Goal: Task Accomplishment & Management: Manage account settings

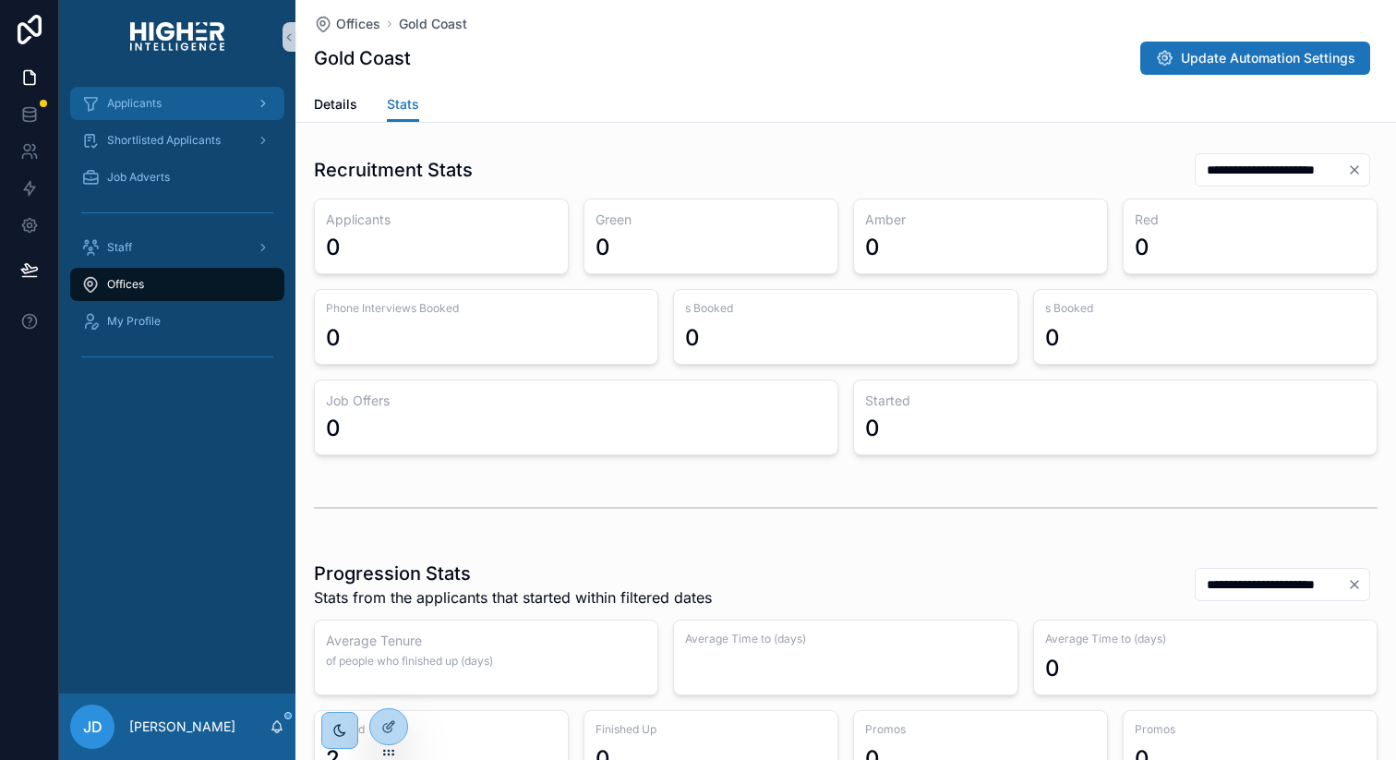
click at [119, 117] on div "Applicants" at bounding box center [177, 104] width 192 height 30
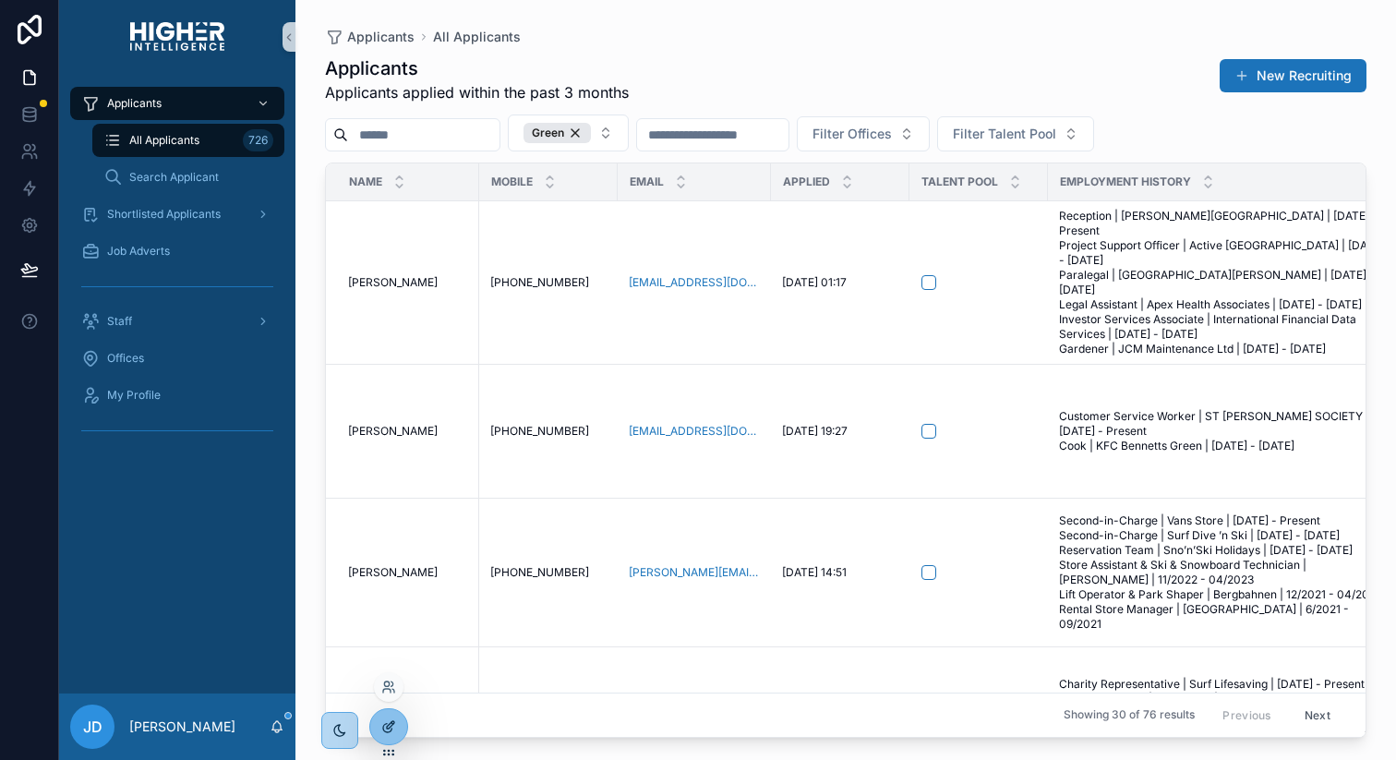
click at [387, 719] on icon at bounding box center [388, 726] width 15 height 15
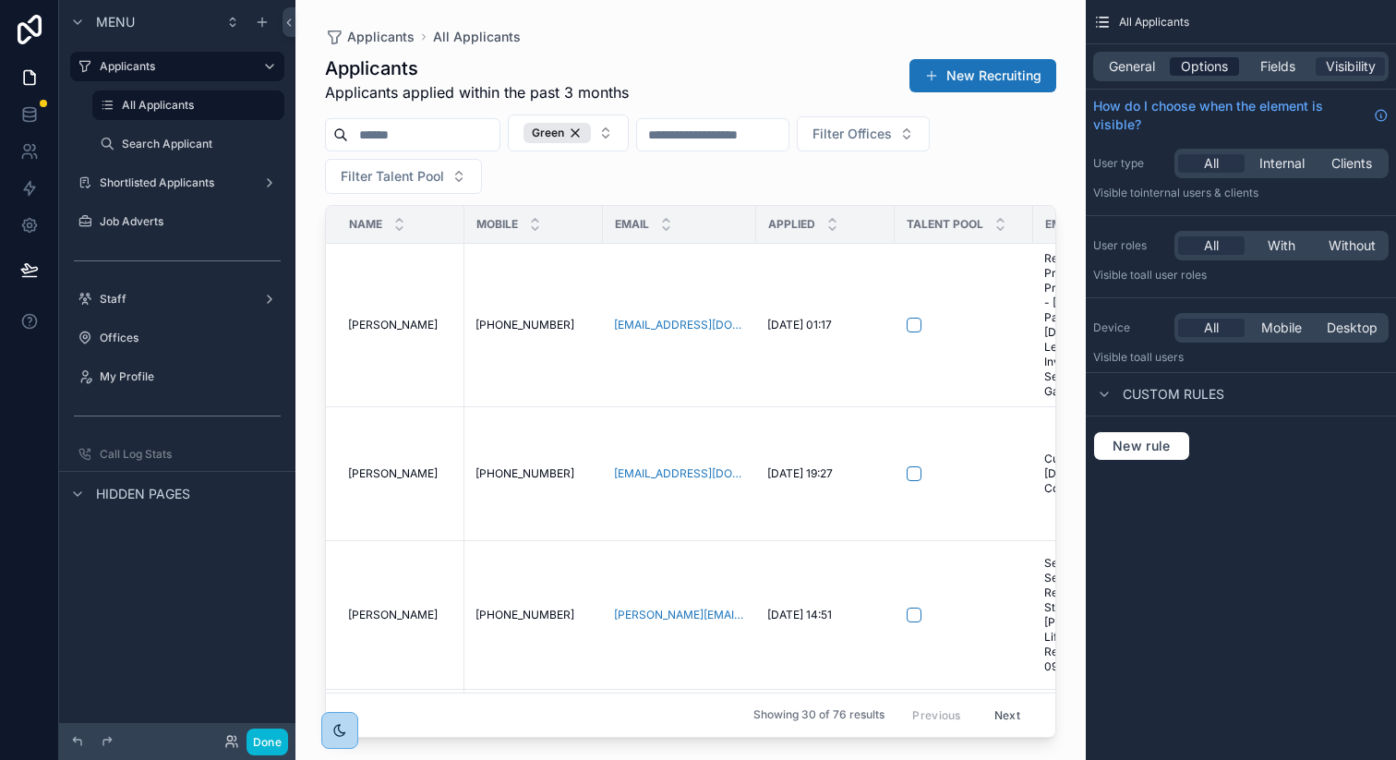
click at [1196, 69] on span "Options" at bounding box center [1204, 66] width 47 height 18
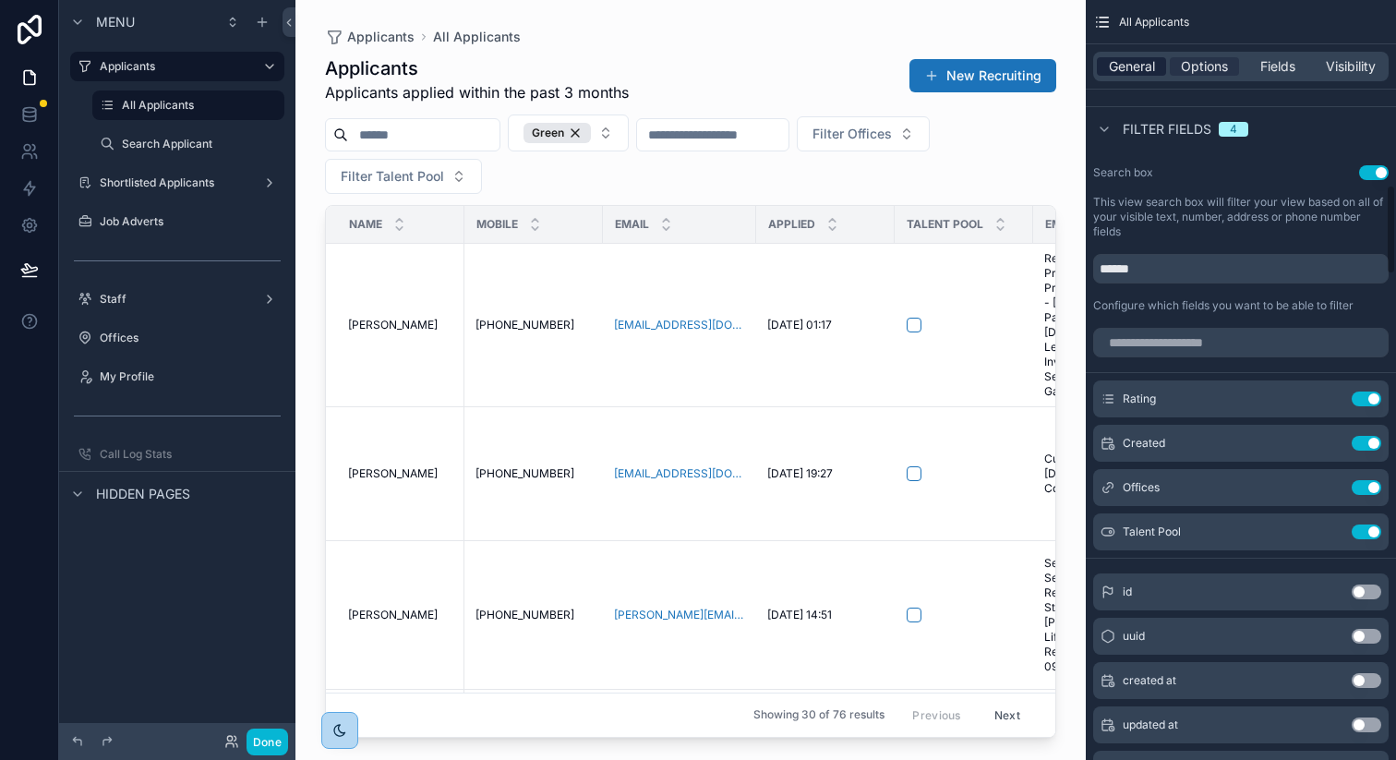
click at [1134, 63] on span "General" at bounding box center [1132, 66] width 46 height 18
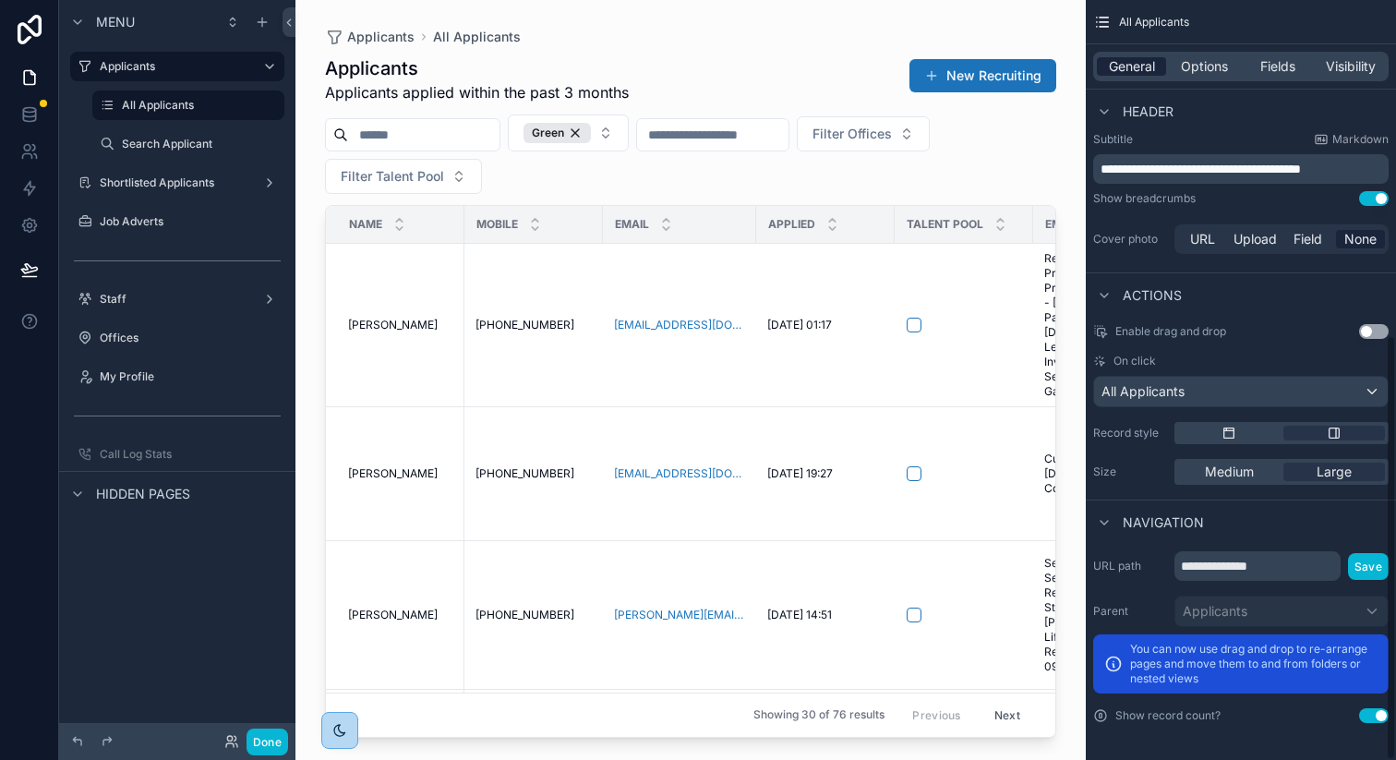
scroll to position [597, 0]
click at [1219, 72] on span "Options" at bounding box center [1204, 66] width 47 height 18
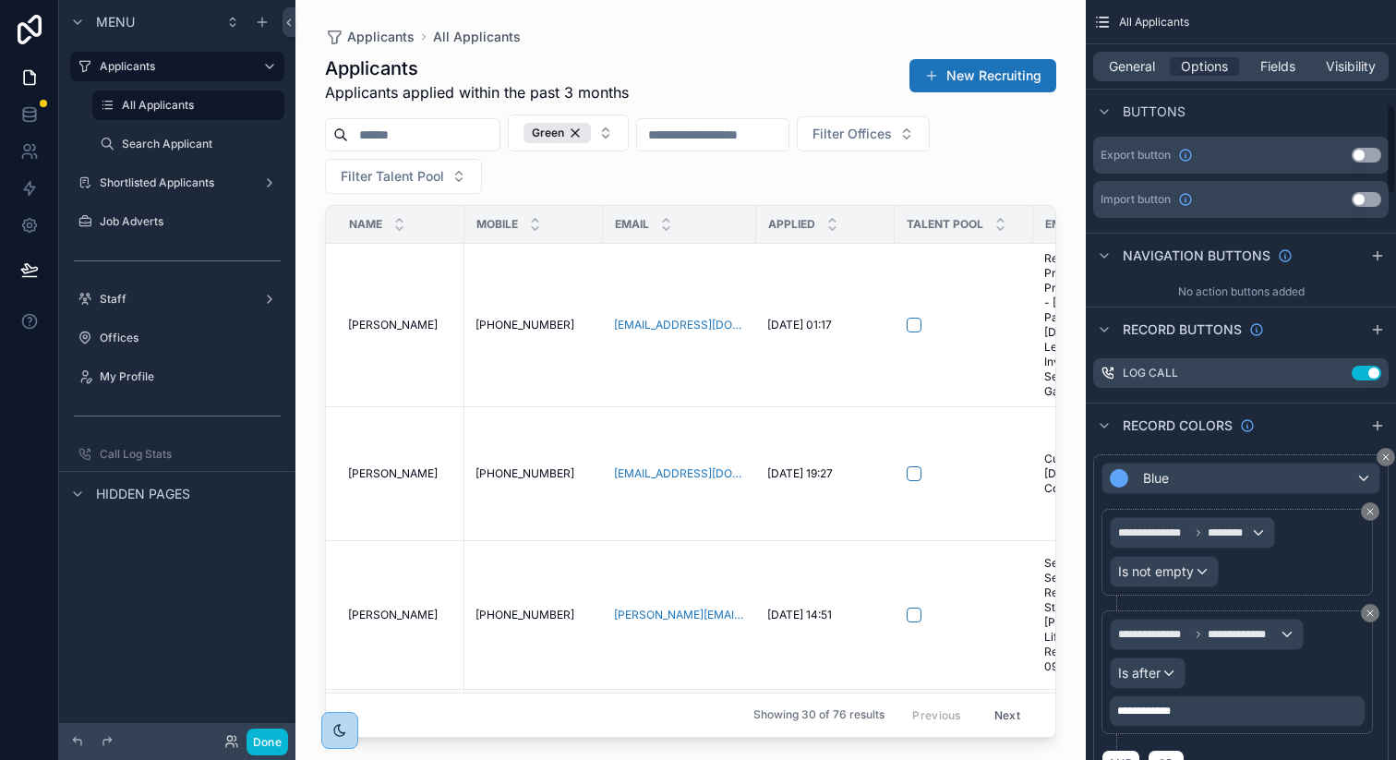
scroll to position [897, 0]
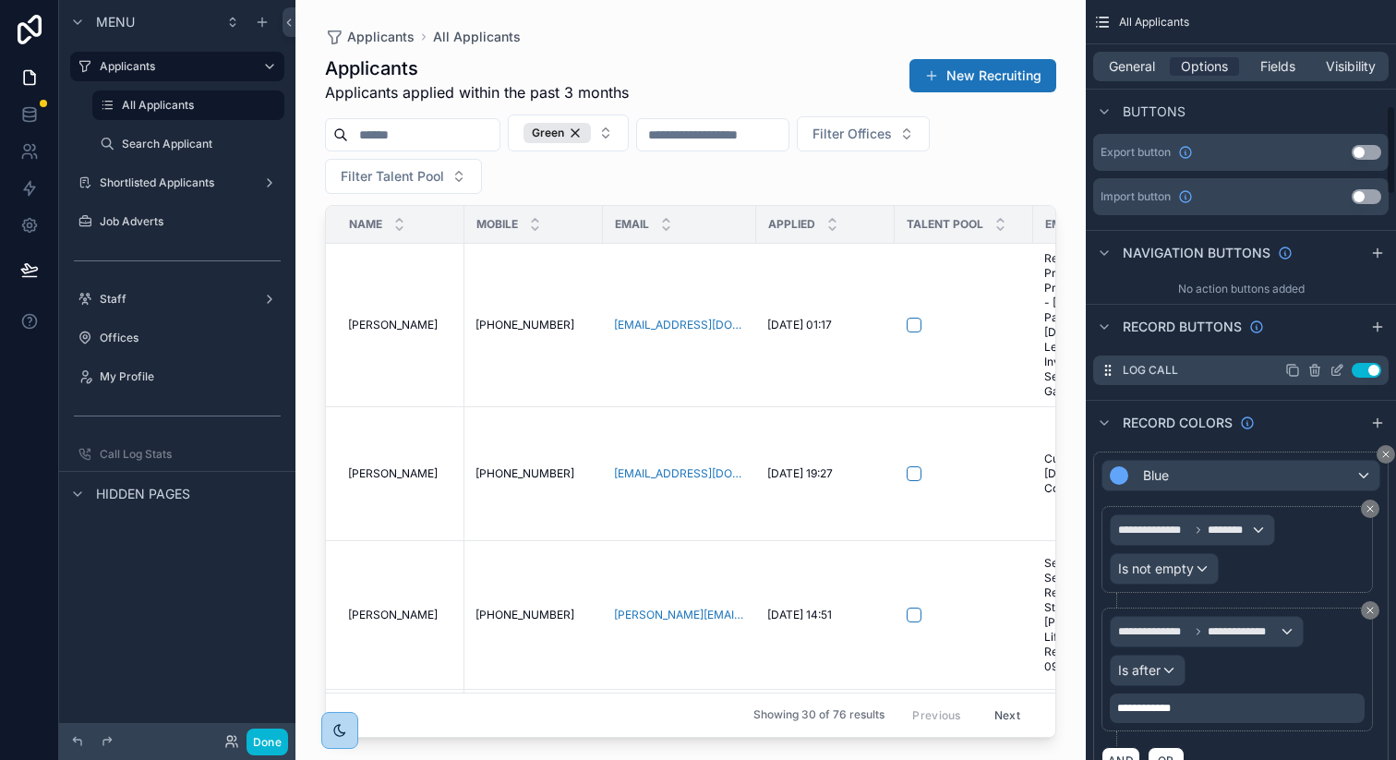
click at [1333, 365] on icon "scrollable content" at bounding box center [1337, 370] width 15 height 15
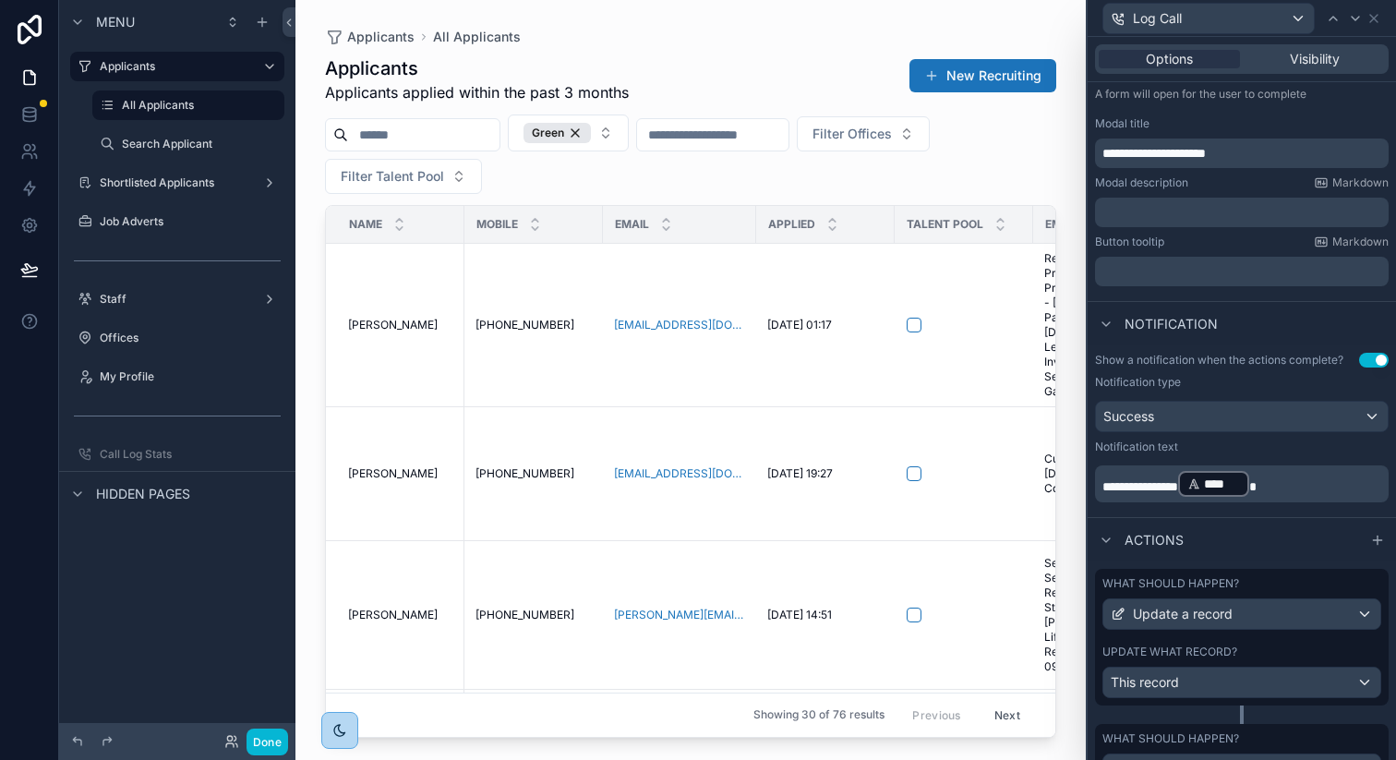
scroll to position [418, 0]
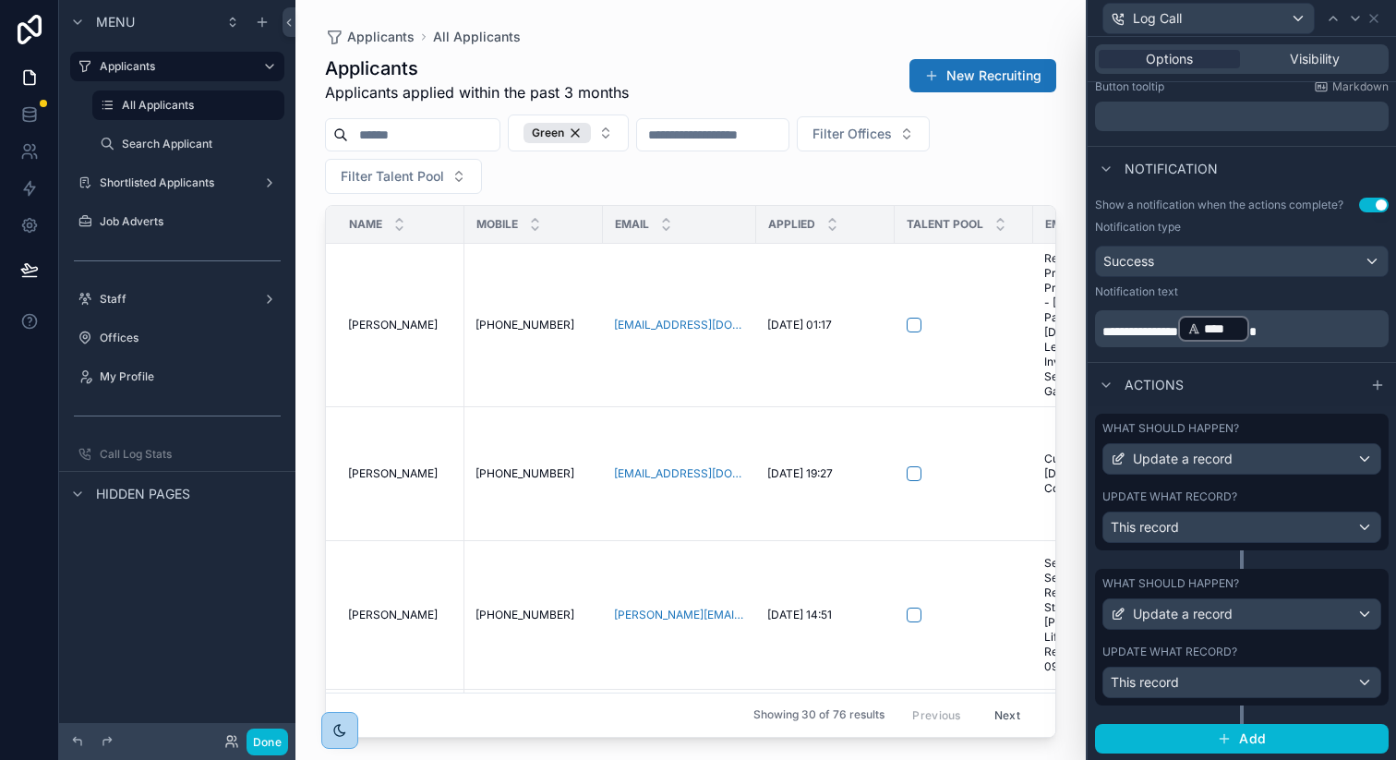
click at [1288, 489] on div "Update what record?" at bounding box center [1241, 496] width 279 height 15
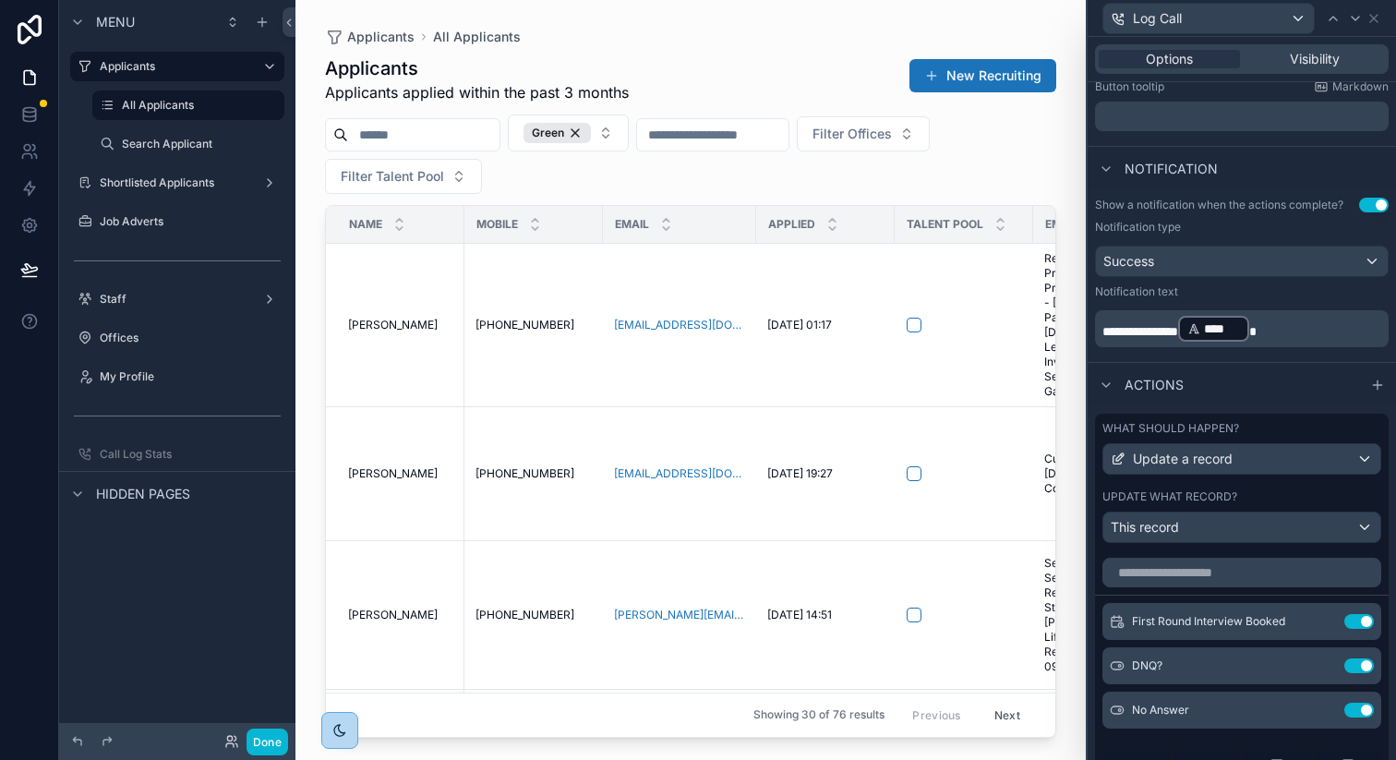
click at [1286, 491] on div "Update what record?" at bounding box center [1241, 496] width 279 height 15
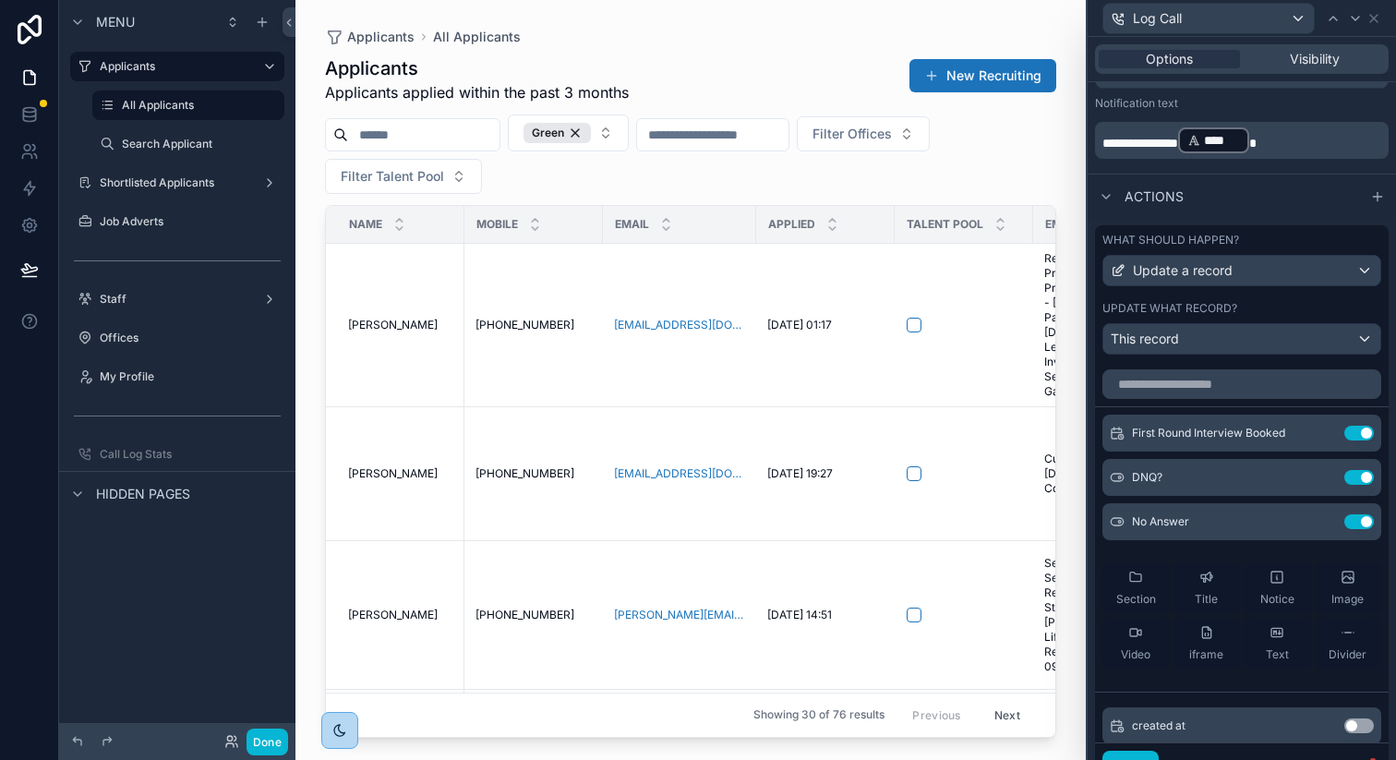
scroll to position [843, 0]
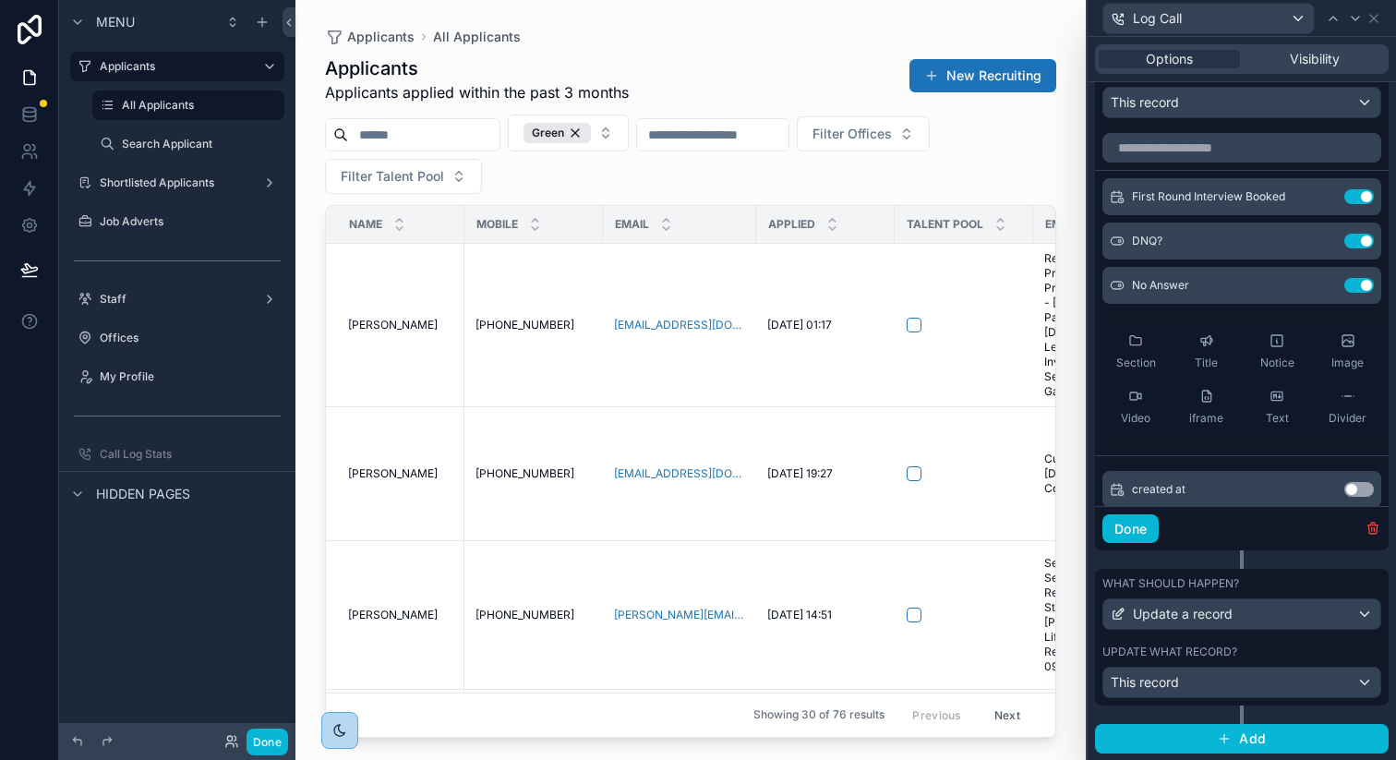
click at [1279, 643] on div "What should happen? Update a record Update what record? This record" at bounding box center [1242, 637] width 294 height 137
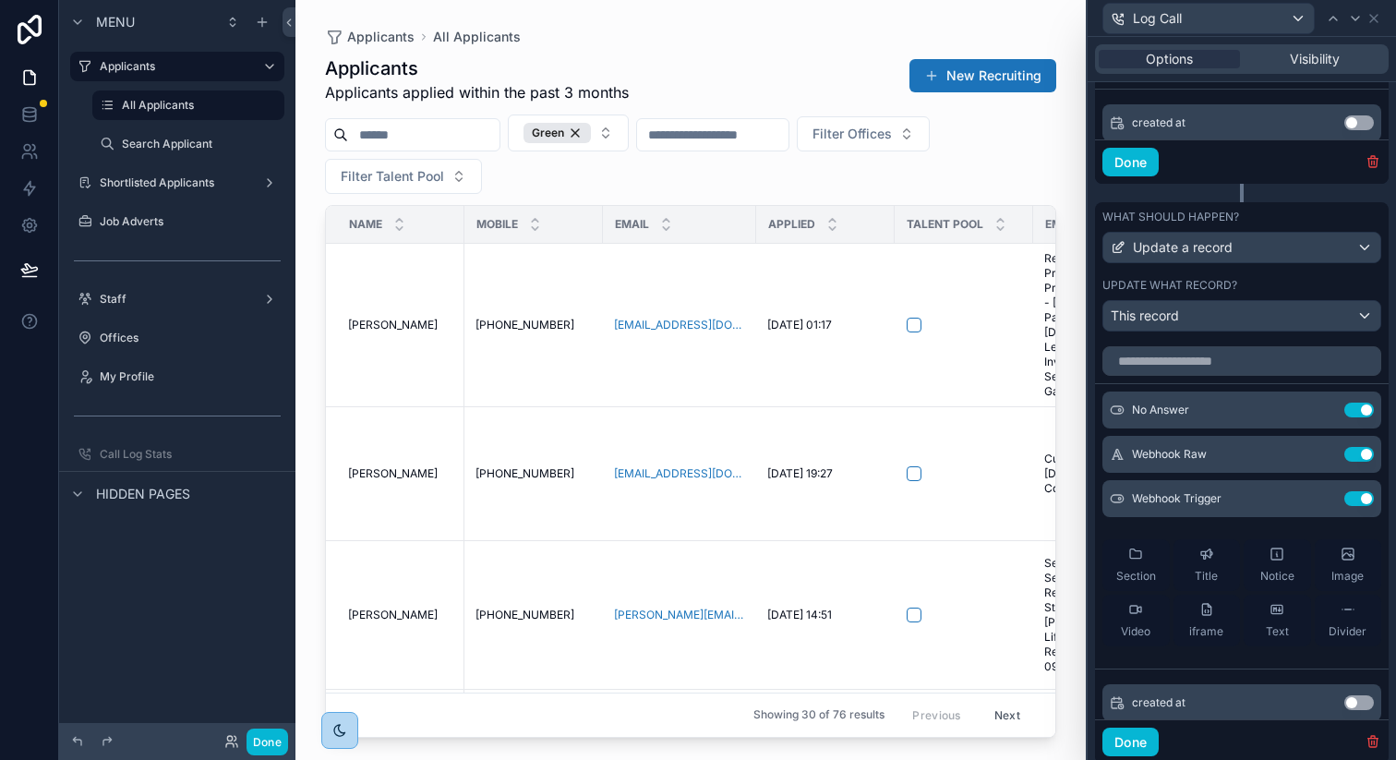
scroll to position [1268, 0]
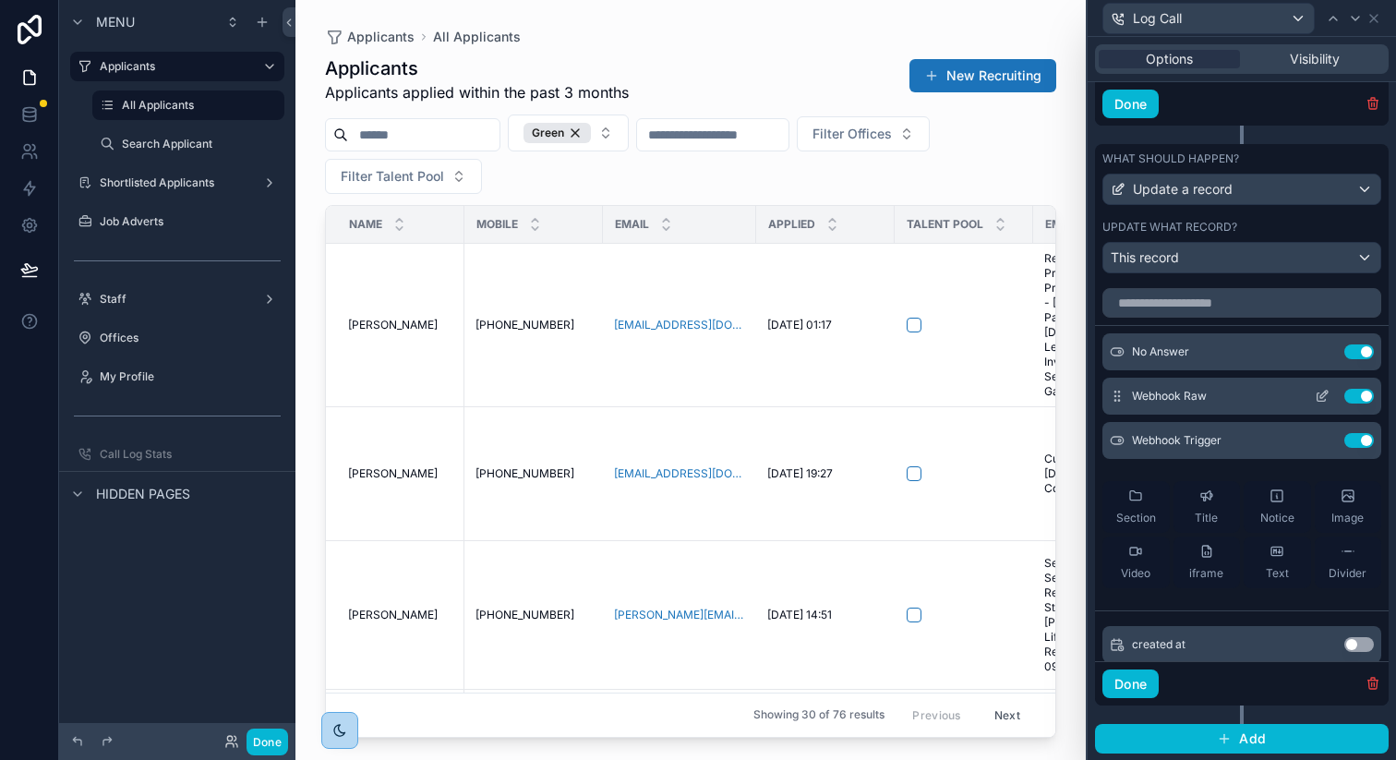
click at [1325, 395] on icon at bounding box center [1322, 396] width 15 height 15
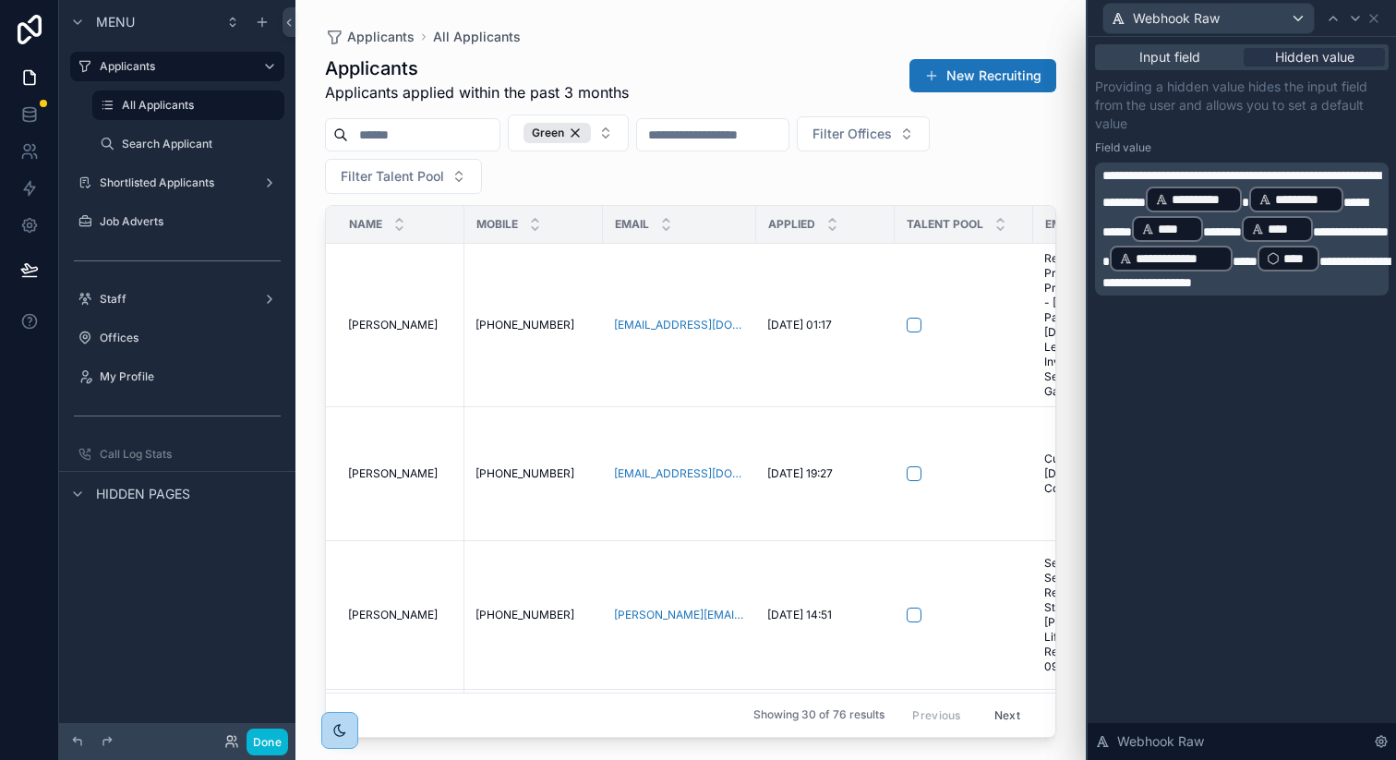
click at [1322, 283] on p "**********" at bounding box center [1243, 229] width 283 height 126
click at [1233, 268] on span "*****" at bounding box center [1245, 261] width 25 height 13
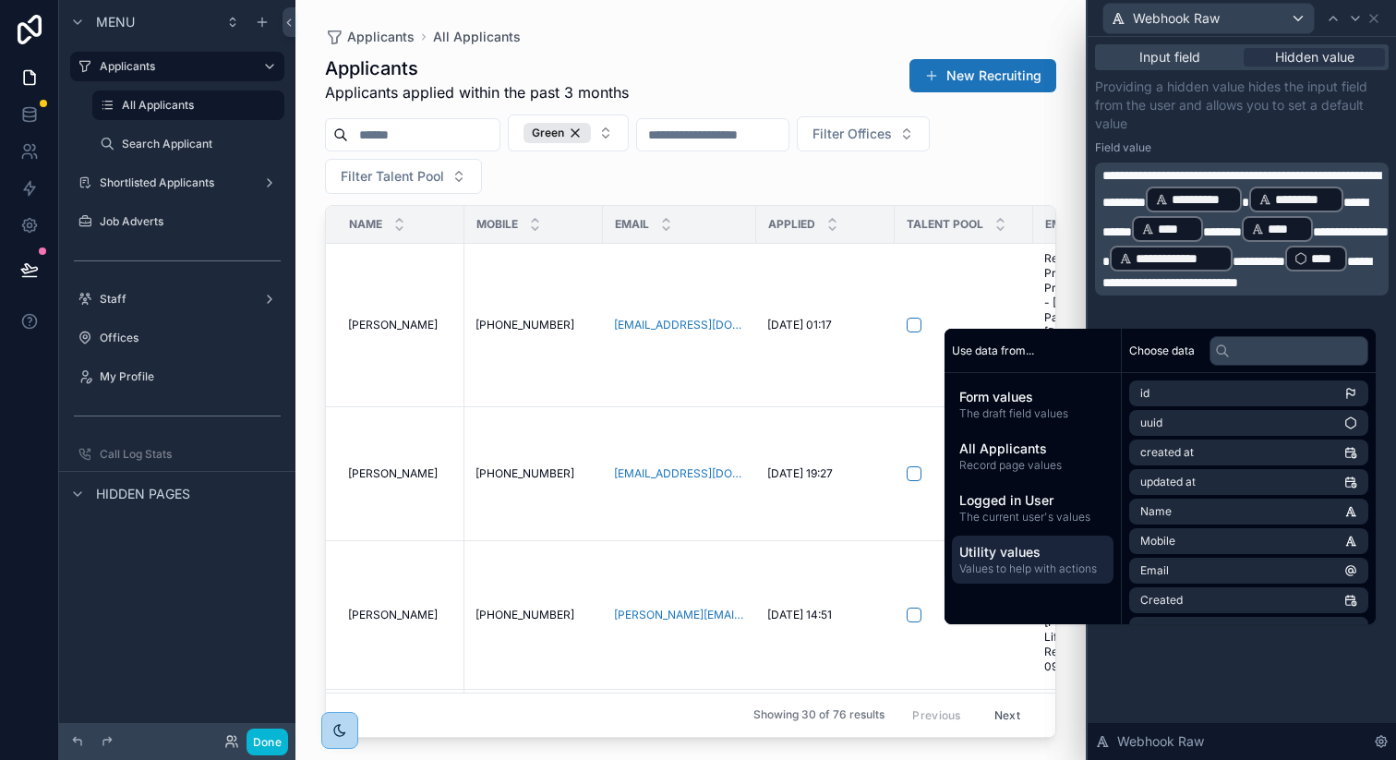
click at [1006, 544] on span "Utility values" at bounding box center [1032, 552] width 147 height 18
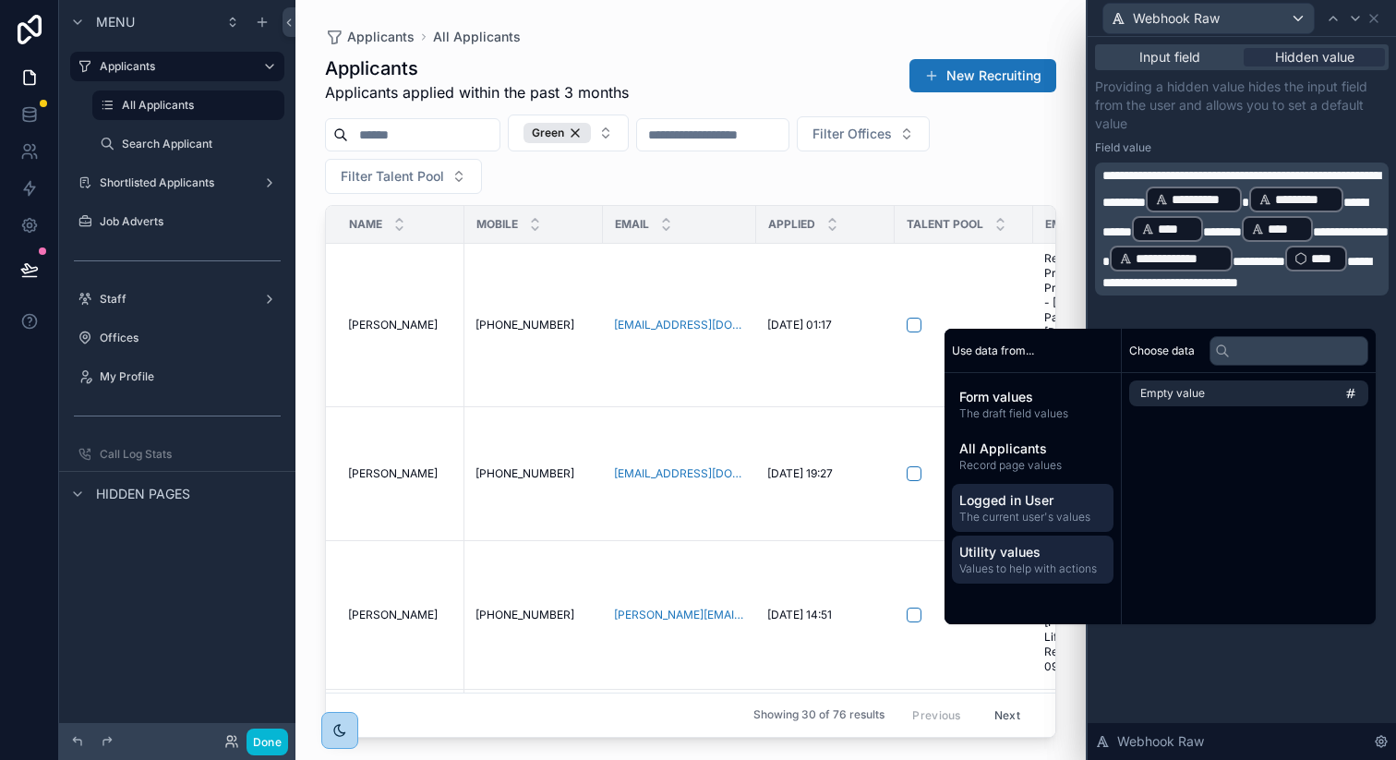
click at [1000, 516] on span "The current user's values" at bounding box center [1032, 517] width 147 height 15
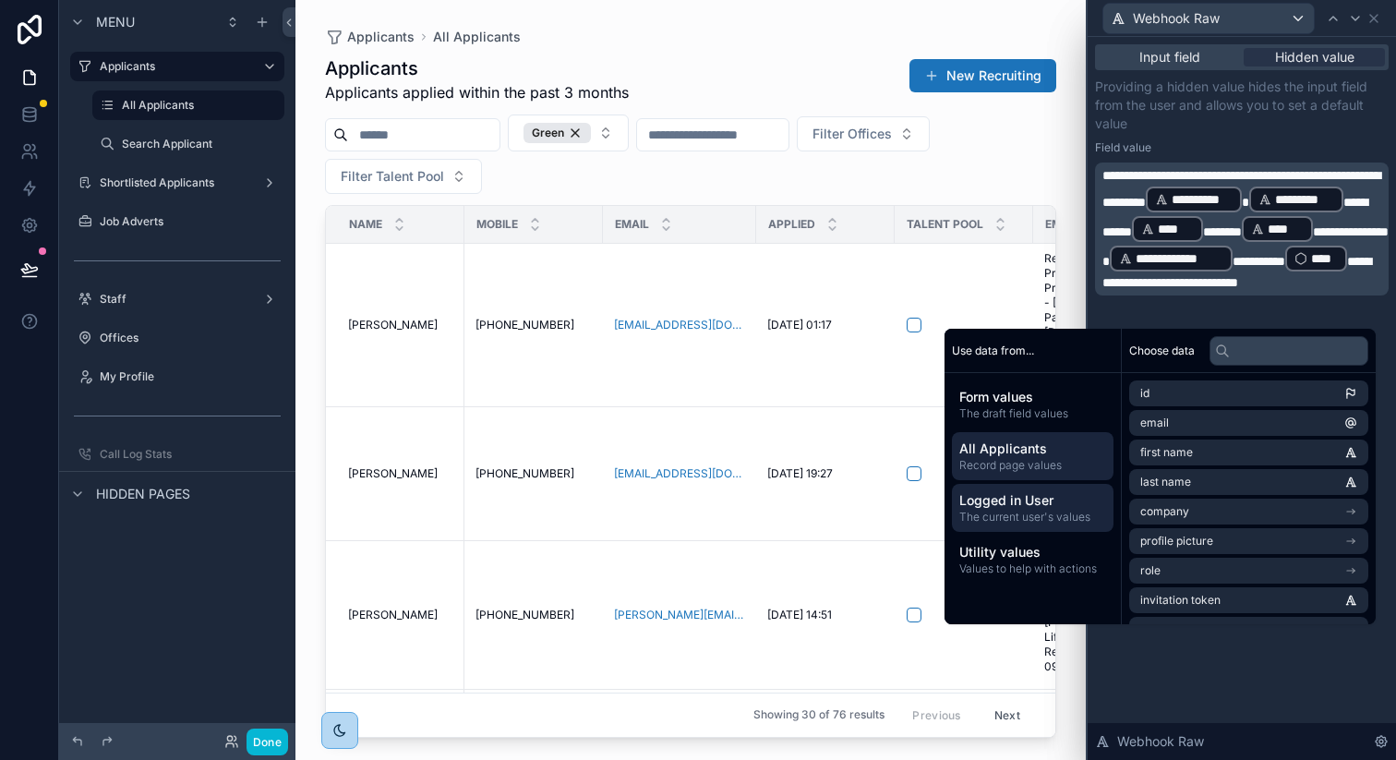
click at [1000, 470] on span "Record page values" at bounding box center [1032, 465] width 147 height 15
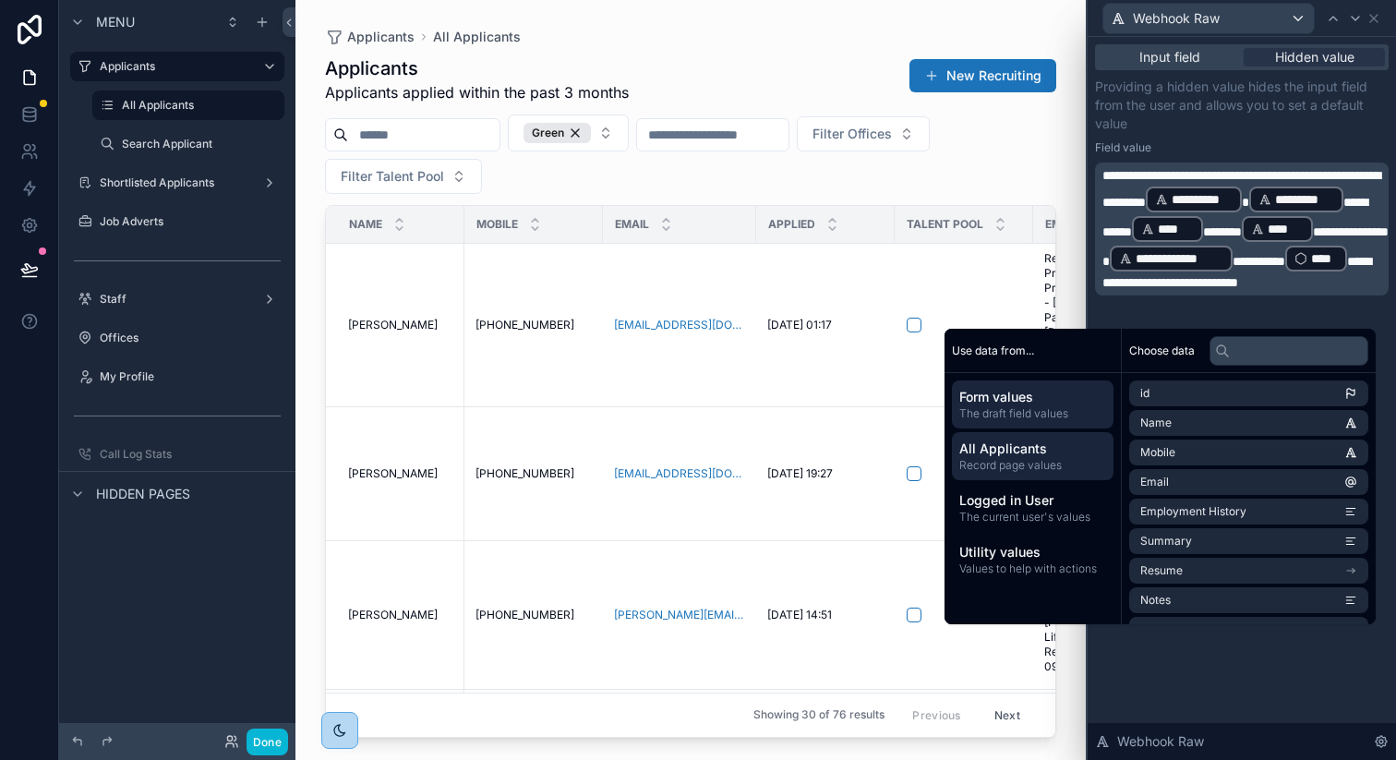
click at [996, 413] on span "The draft field values" at bounding box center [1032, 413] width 147 height 15
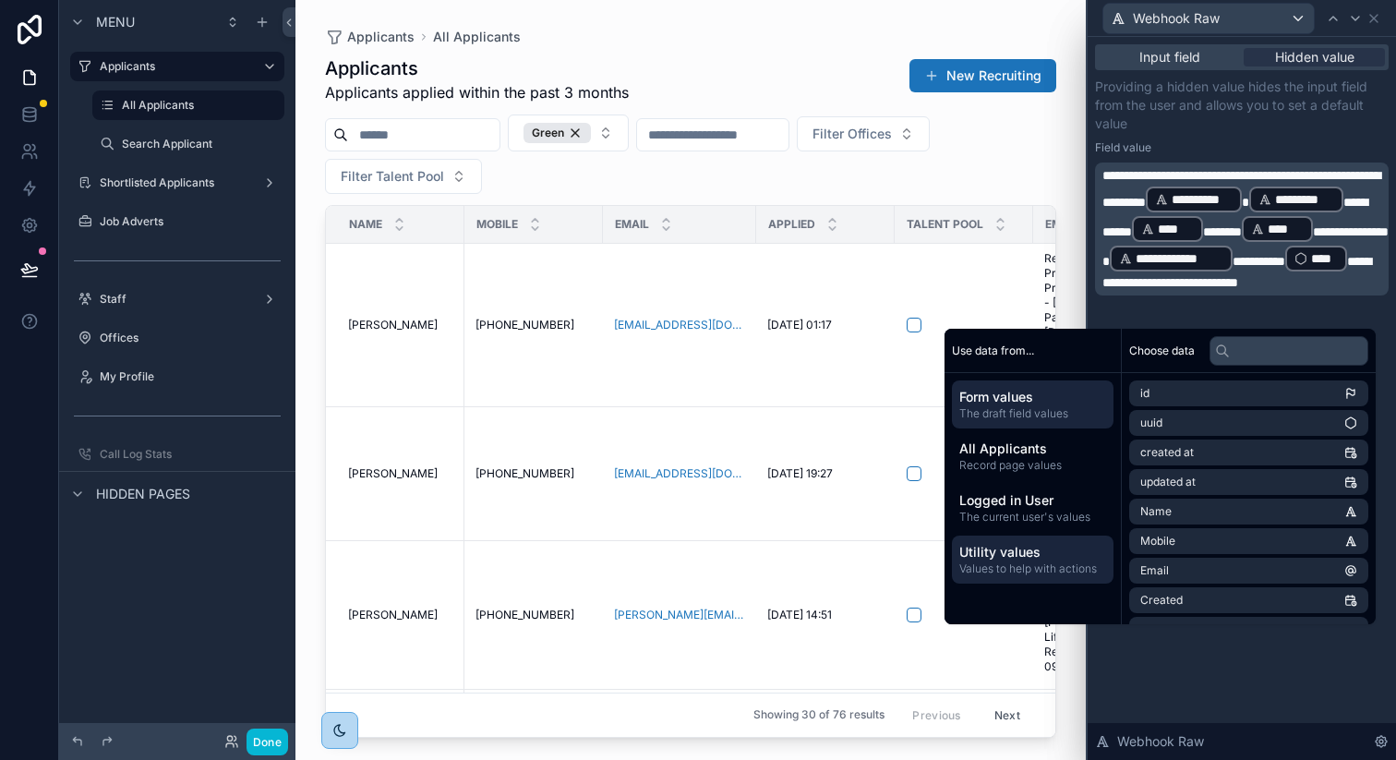
click at [1012, 560] on span "Utility values" at bounding box center [1032, 552] width 147 height 18
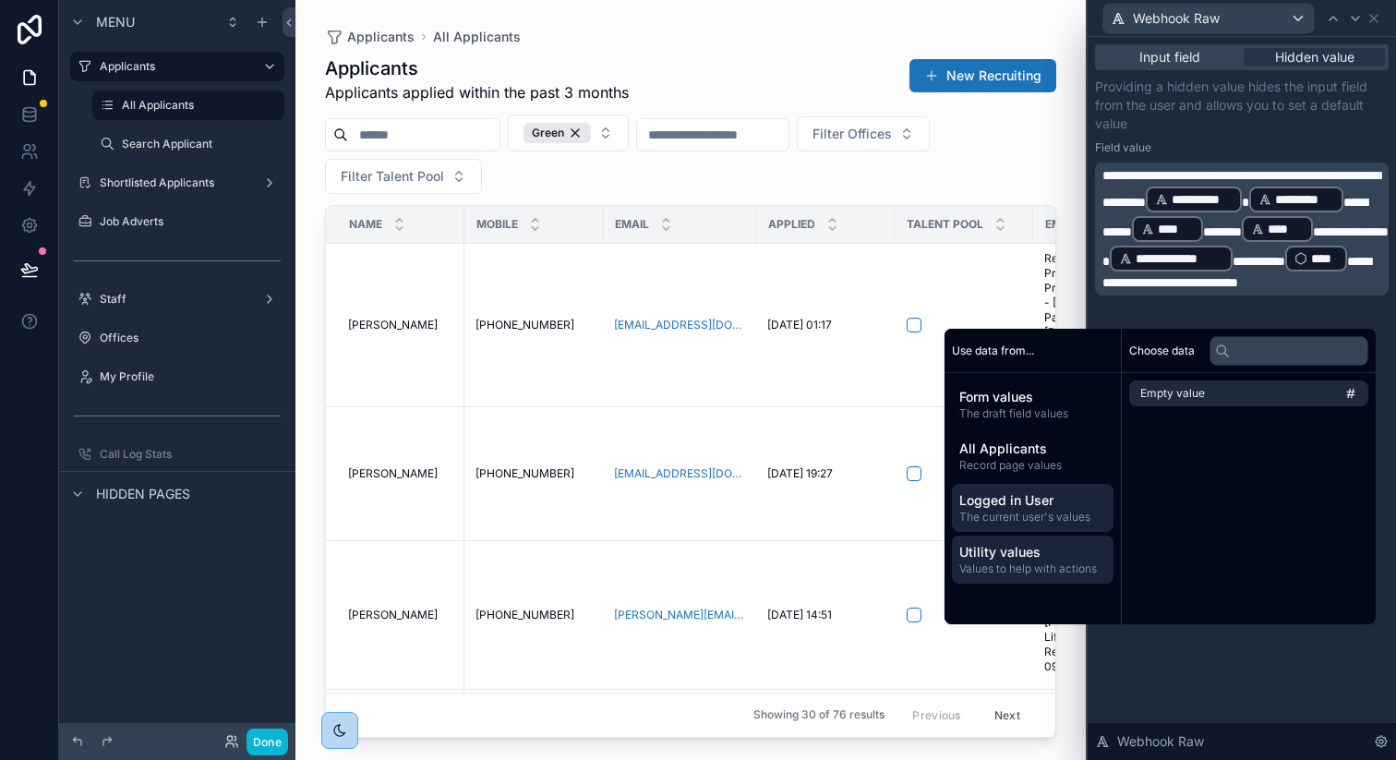
click at [1018, 521] on span "The current user's values" at bounding box center [1032, 517] width 147 height 15
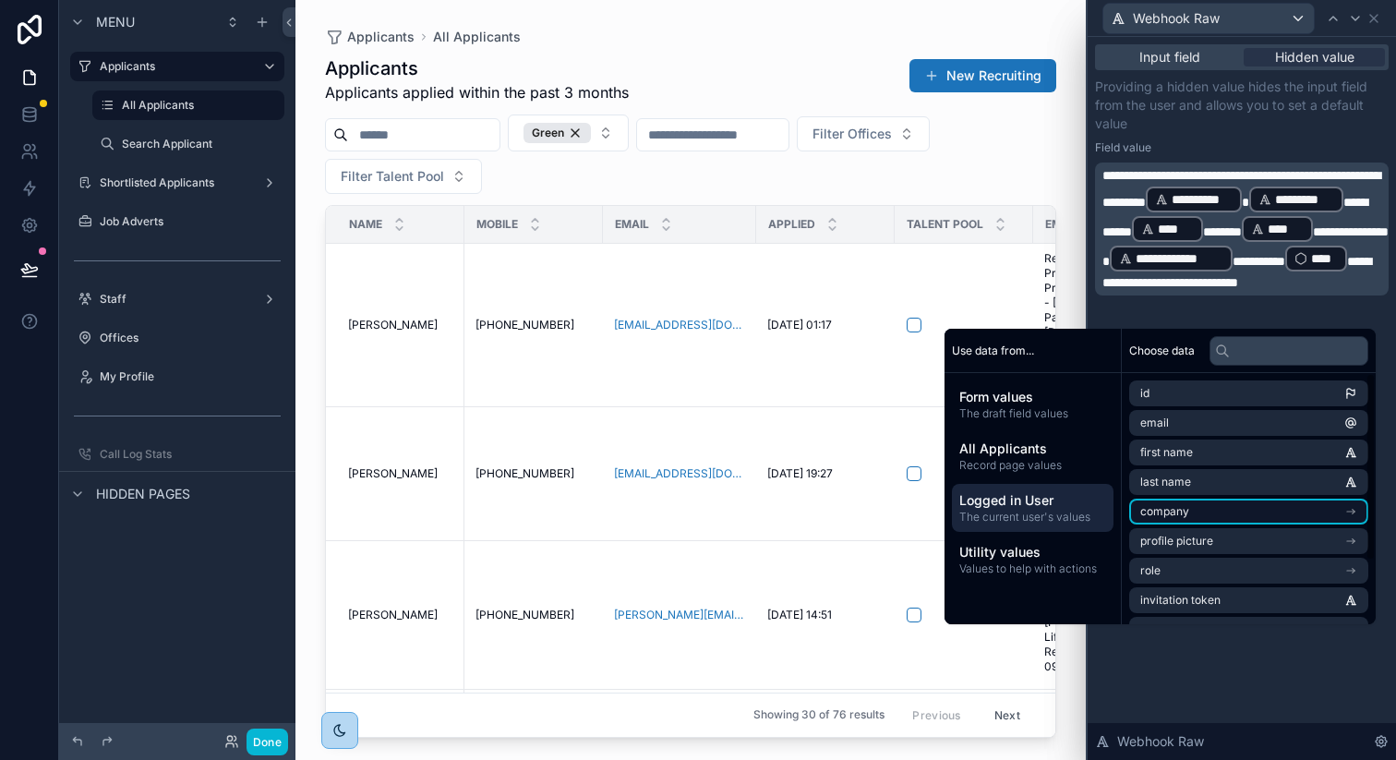
scroll to position [85, 0]
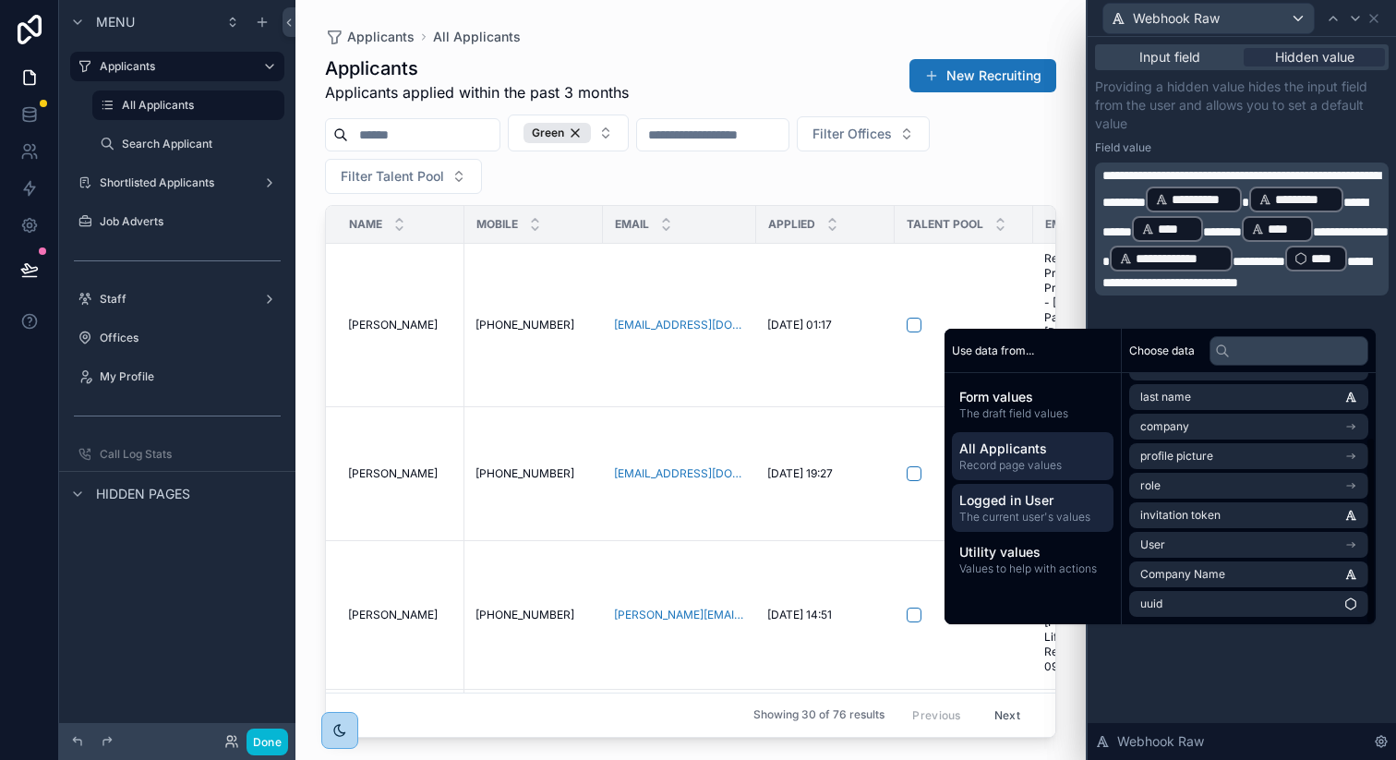
click at [978, 445] on span "All Applicants" at bounding box center [1032, 449] width 147 height 18
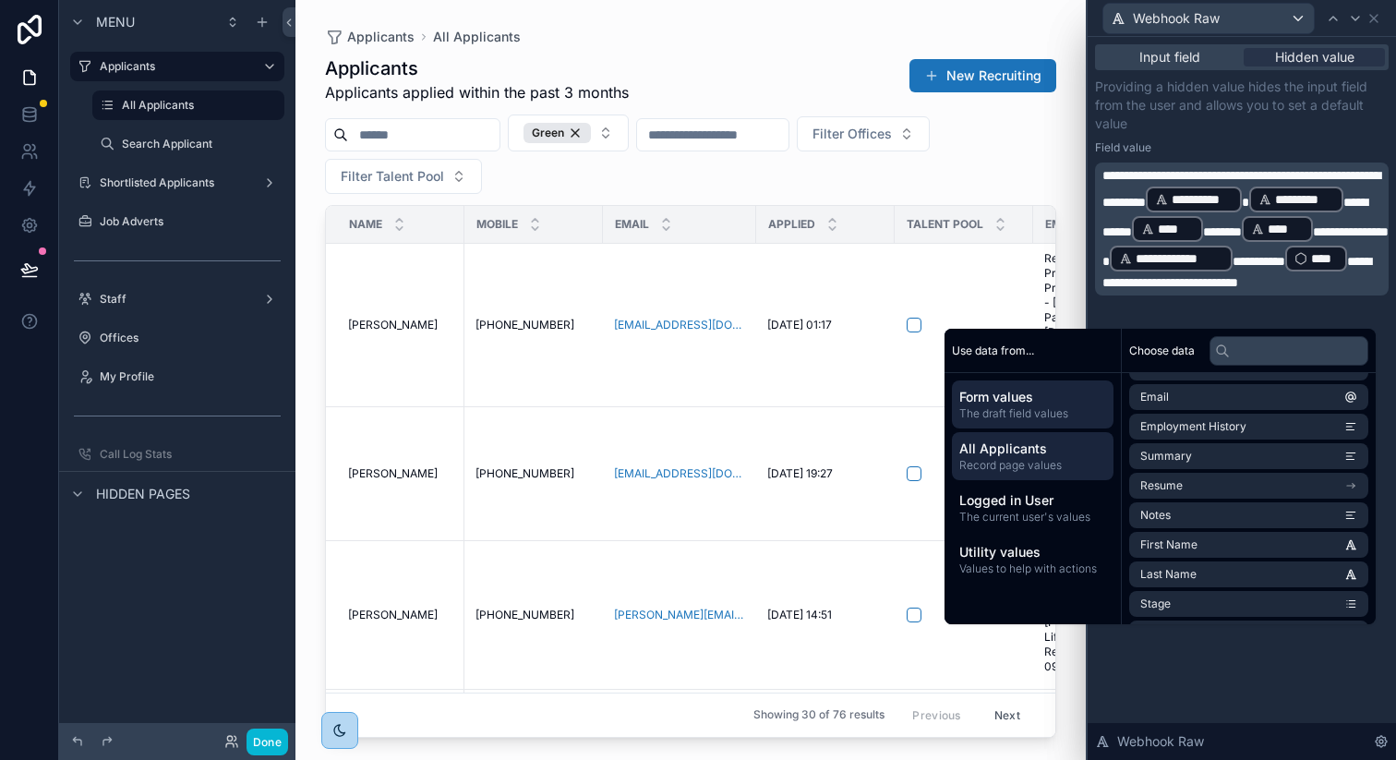
click at [983, 406] on span "The draft field values" at bounding box center [1032, 413] width 147 height 15
click at [991, 473] on div "All Applicants Record page values" at bounding box center [1033, 456] width 162 height 48
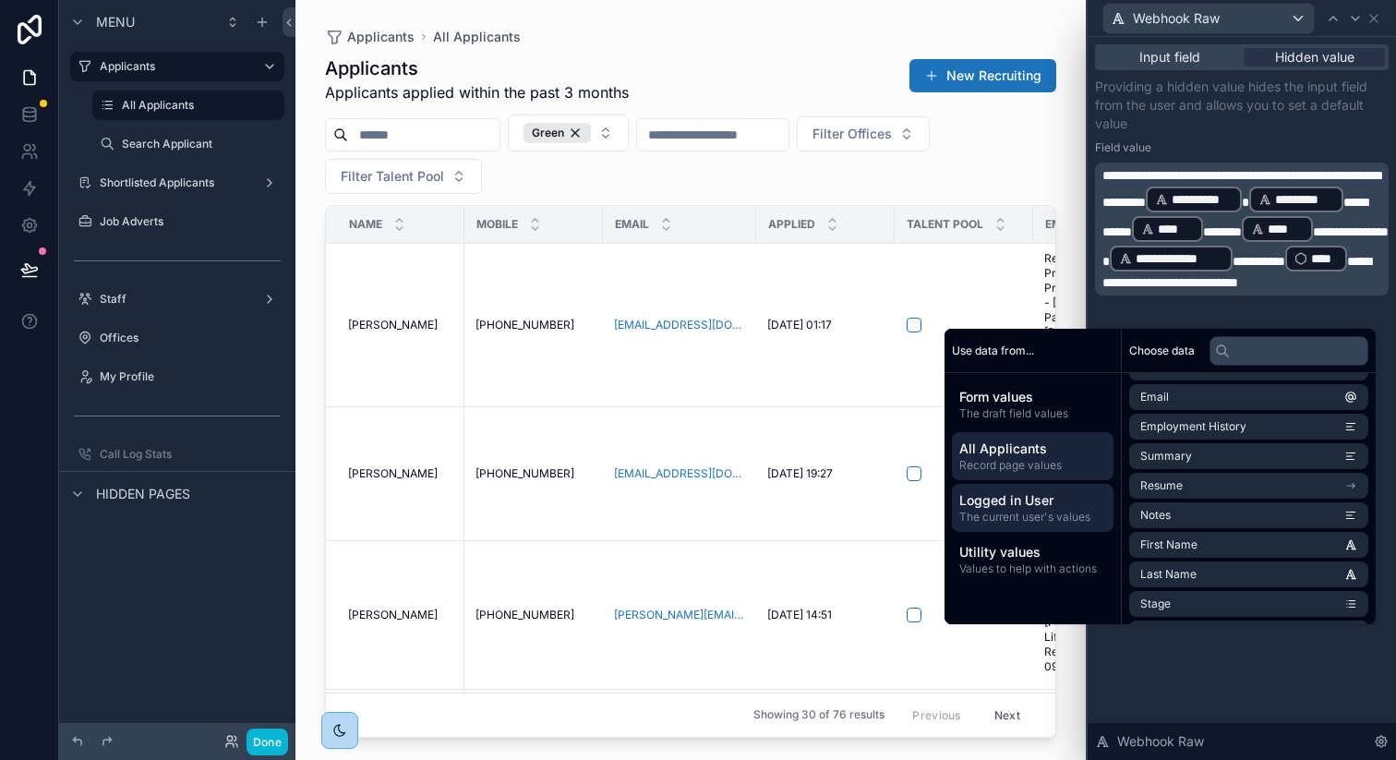
click at [991, 492] on span "Logged in User" at bounding box center [1032, 500] width 147 height 18
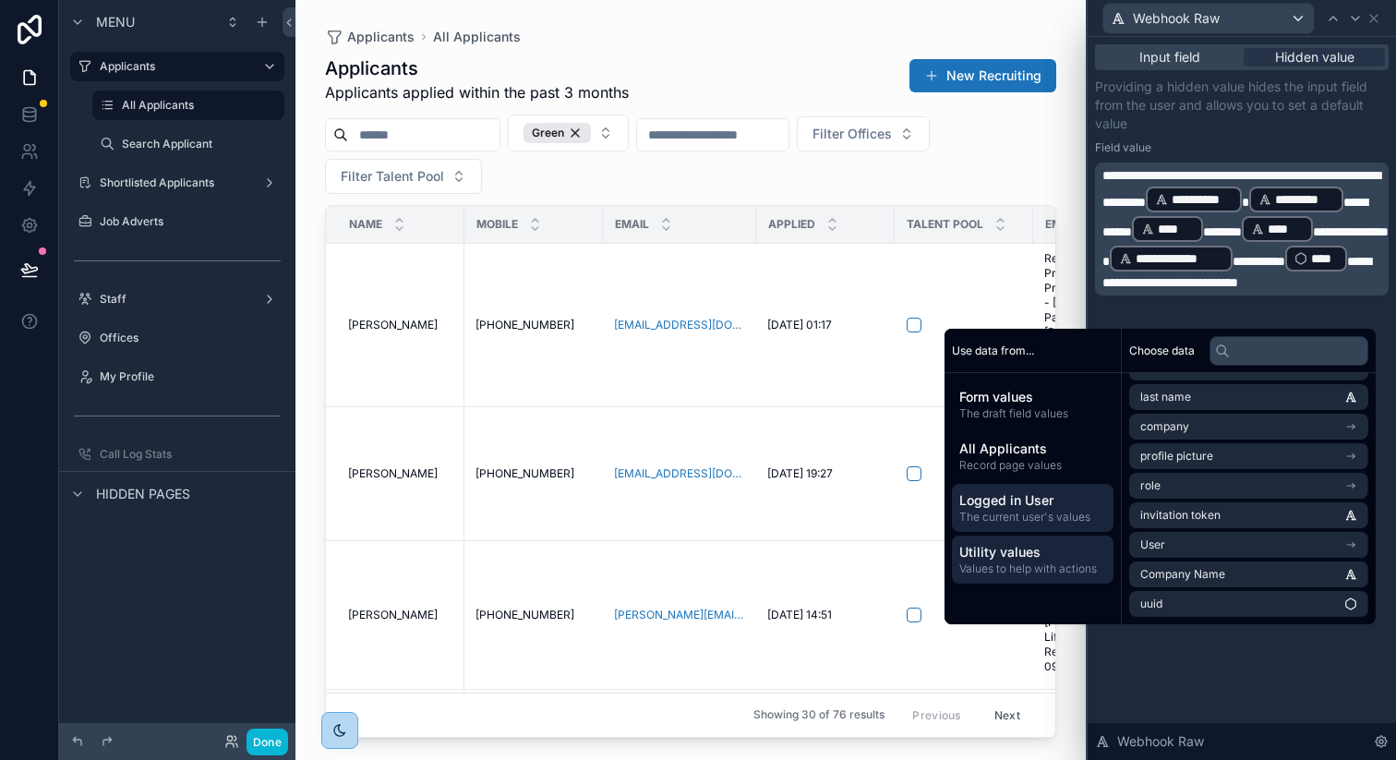
click at [1000, 544] on span "Utility values" at bounding box center [1032, 552] width 147 height 18
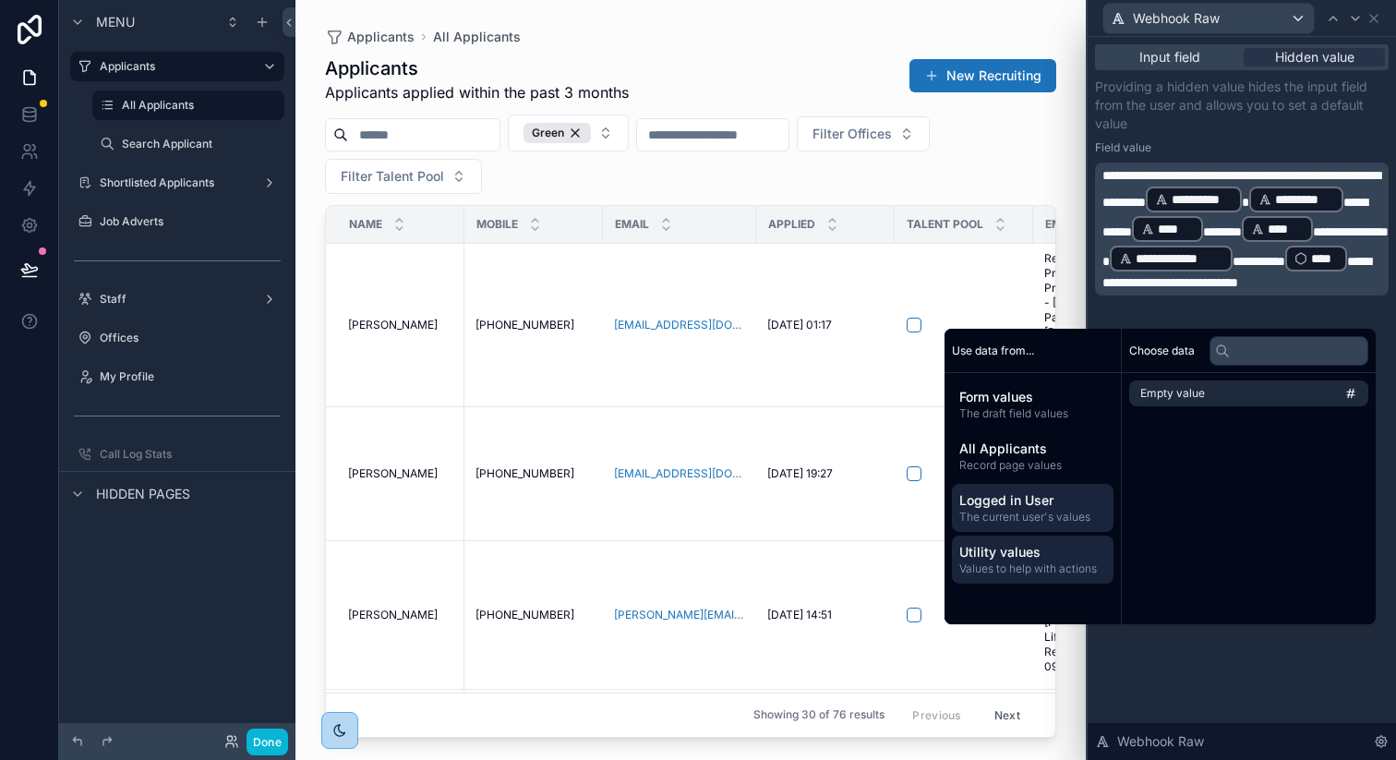
click at [999, 495] on span "Logged in User" at bounding box center [1032, 500] width 147 height 18
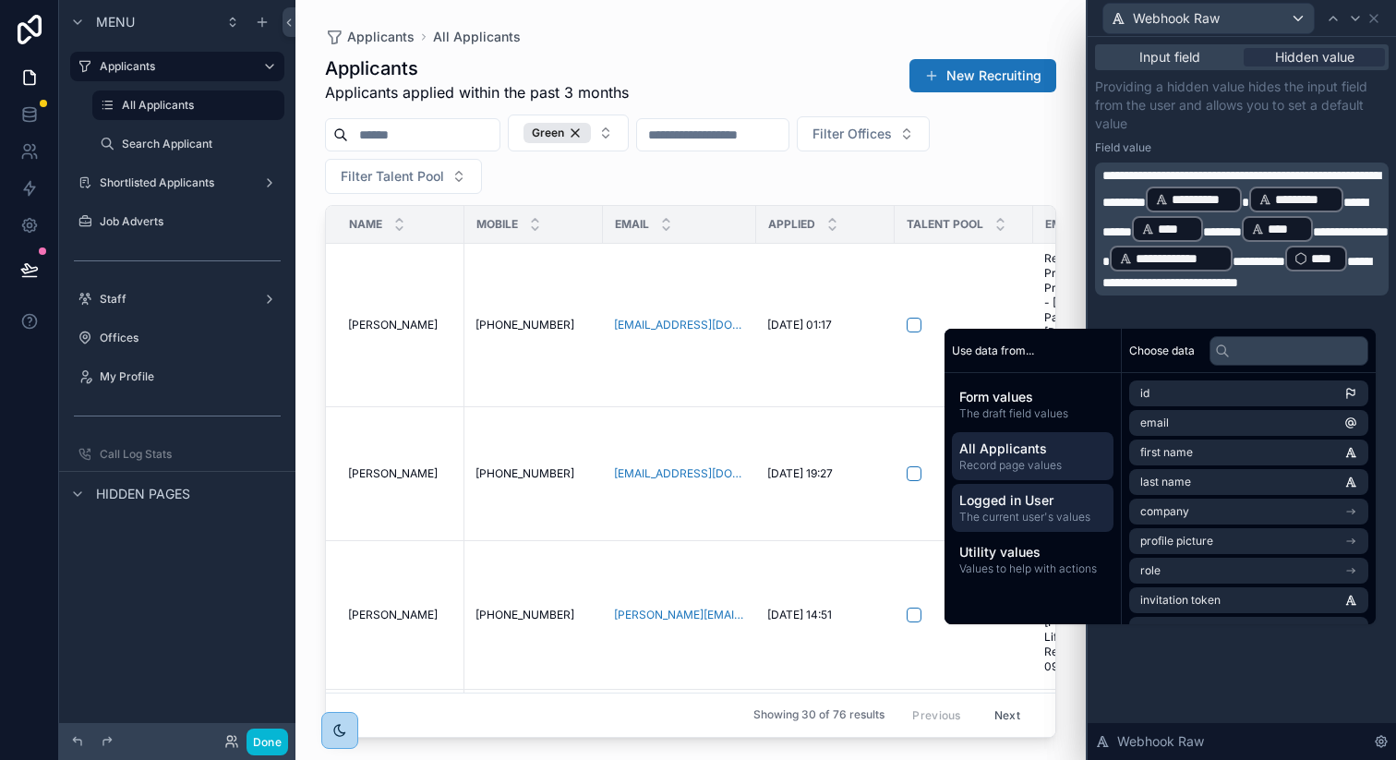
click at [1030, 446] on span "All Applicants" at bounding box center [1032, 449] width 147 height 18
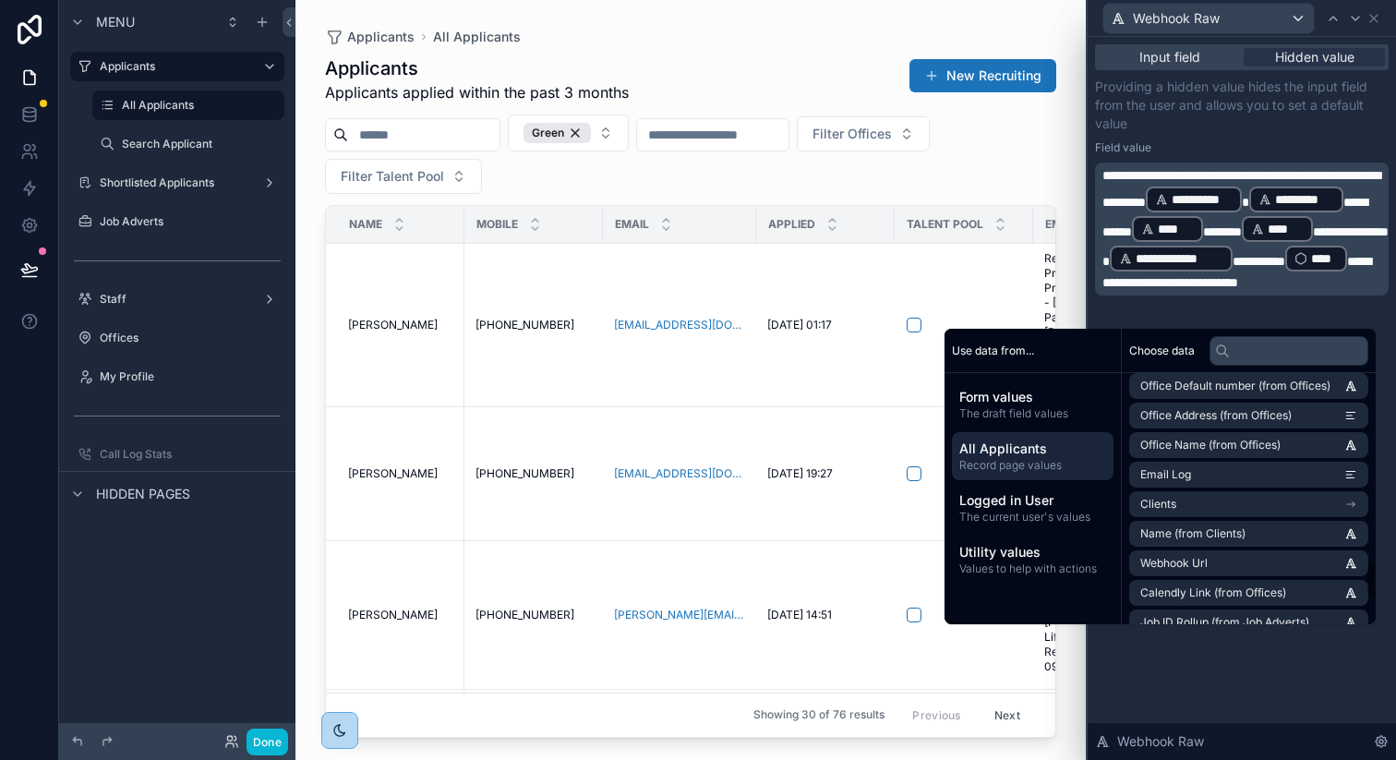
scroll to position [1385, 0]
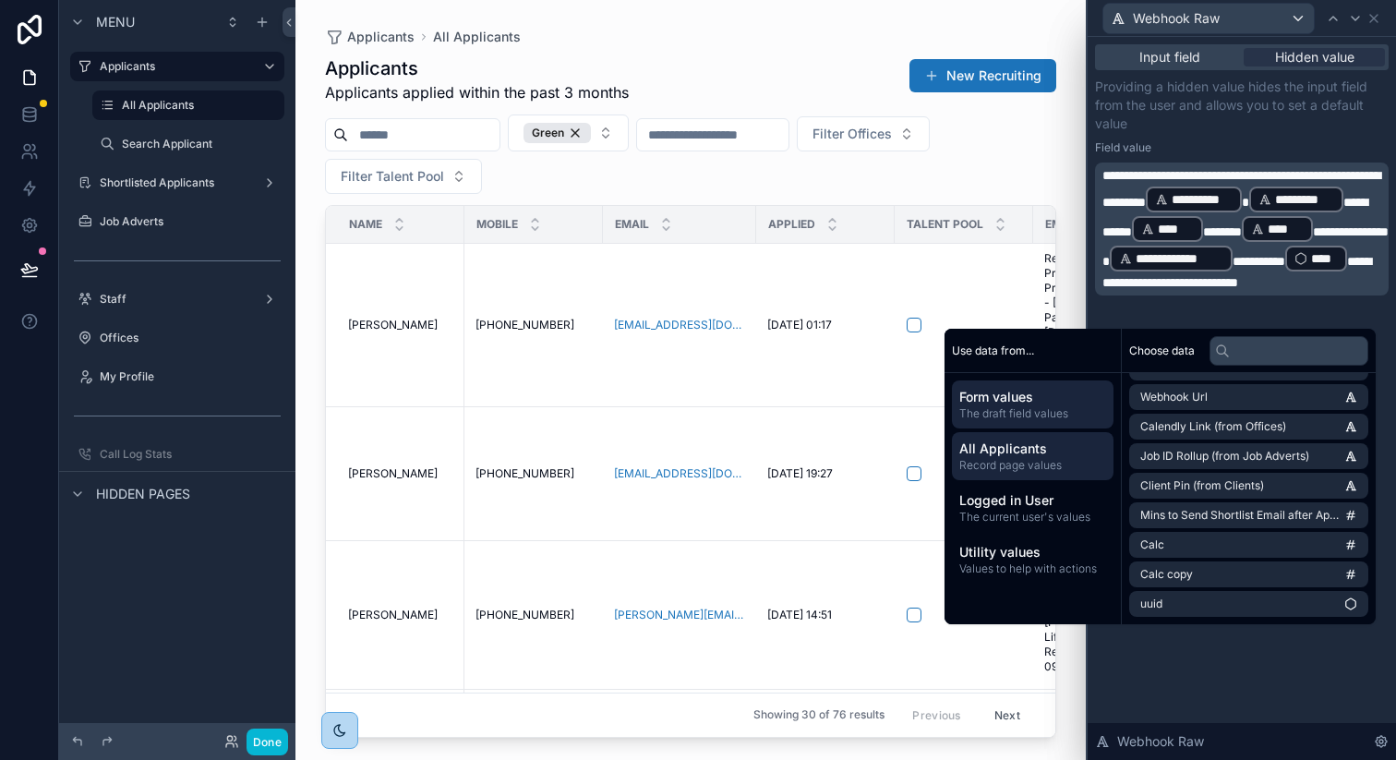
click at [980, 404] on span "Form values" at bounding box center [1032, 397] width 147 height 18
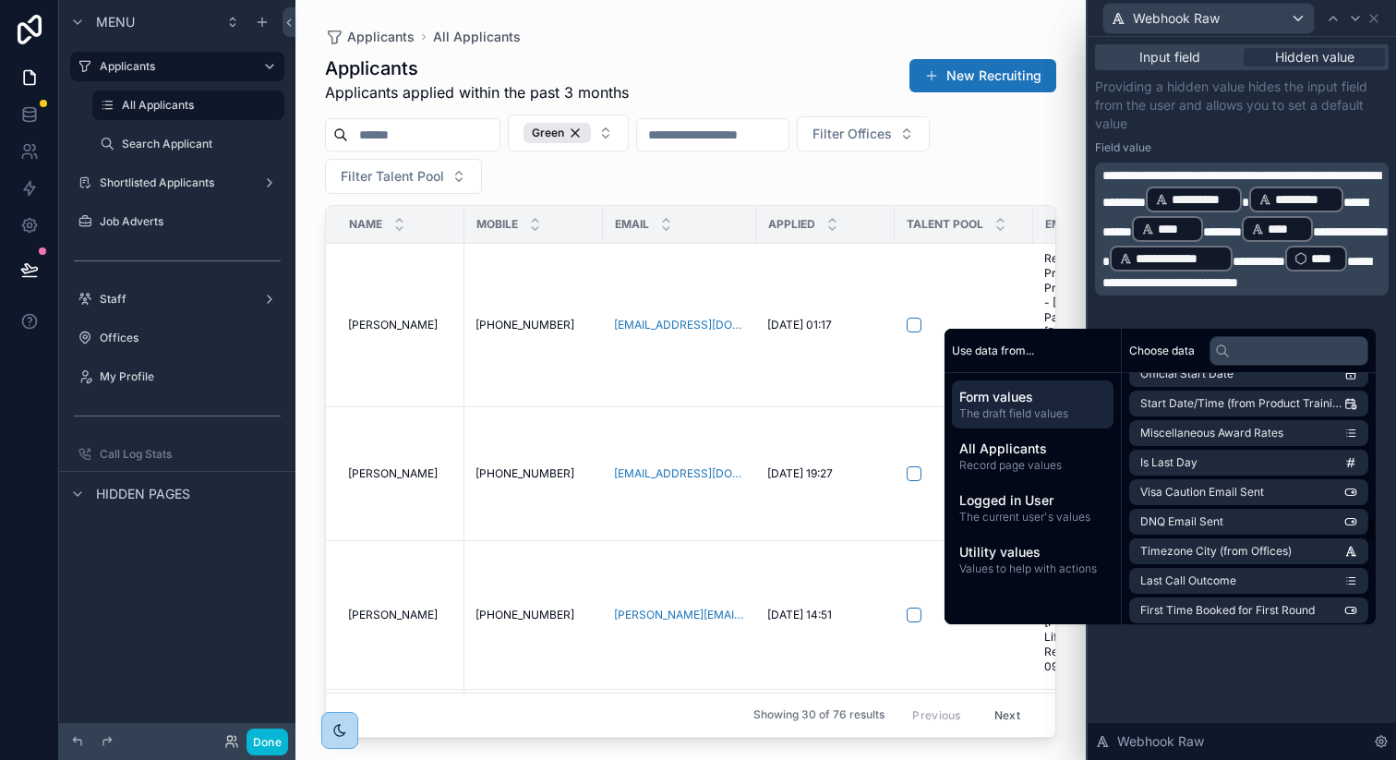
scroll to position [1759, 0]
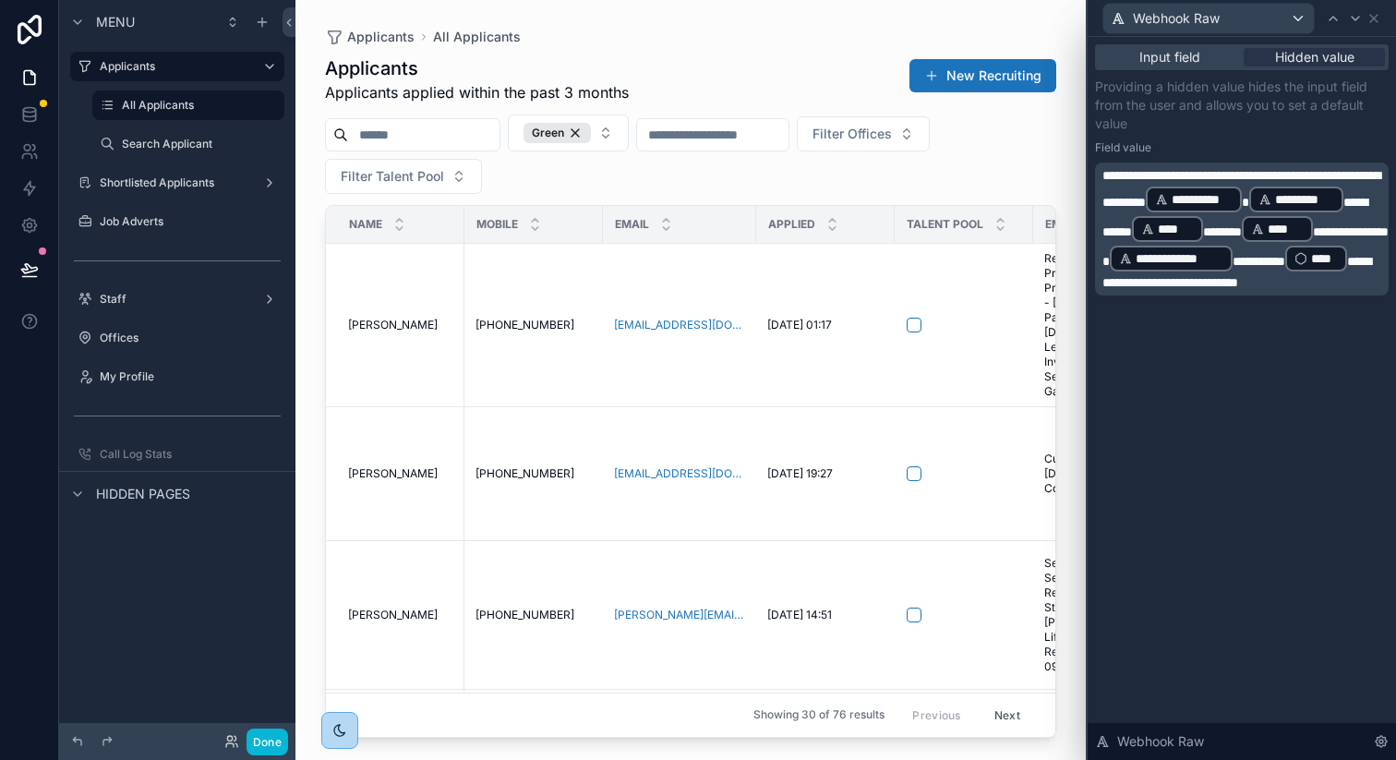
click at [1158, 682] on div "**********" at bounding box center [1242, 398] width 308 height 723
click at [1266, 268] on span "**********" at bounding box center [1259, 261] width 53 height 13
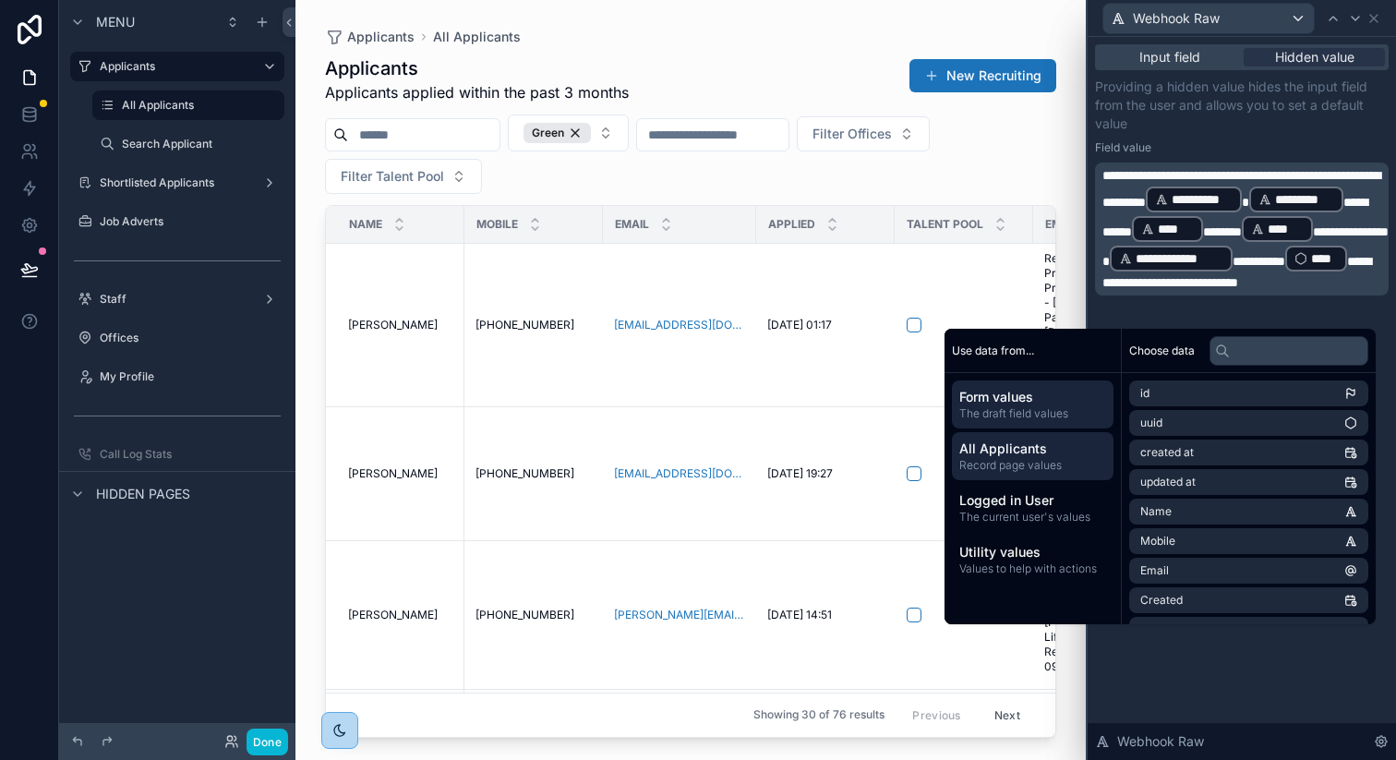
click at [1004, 448] on span "All Applicants" at bounding box center [1032, 449] width 147 height 18
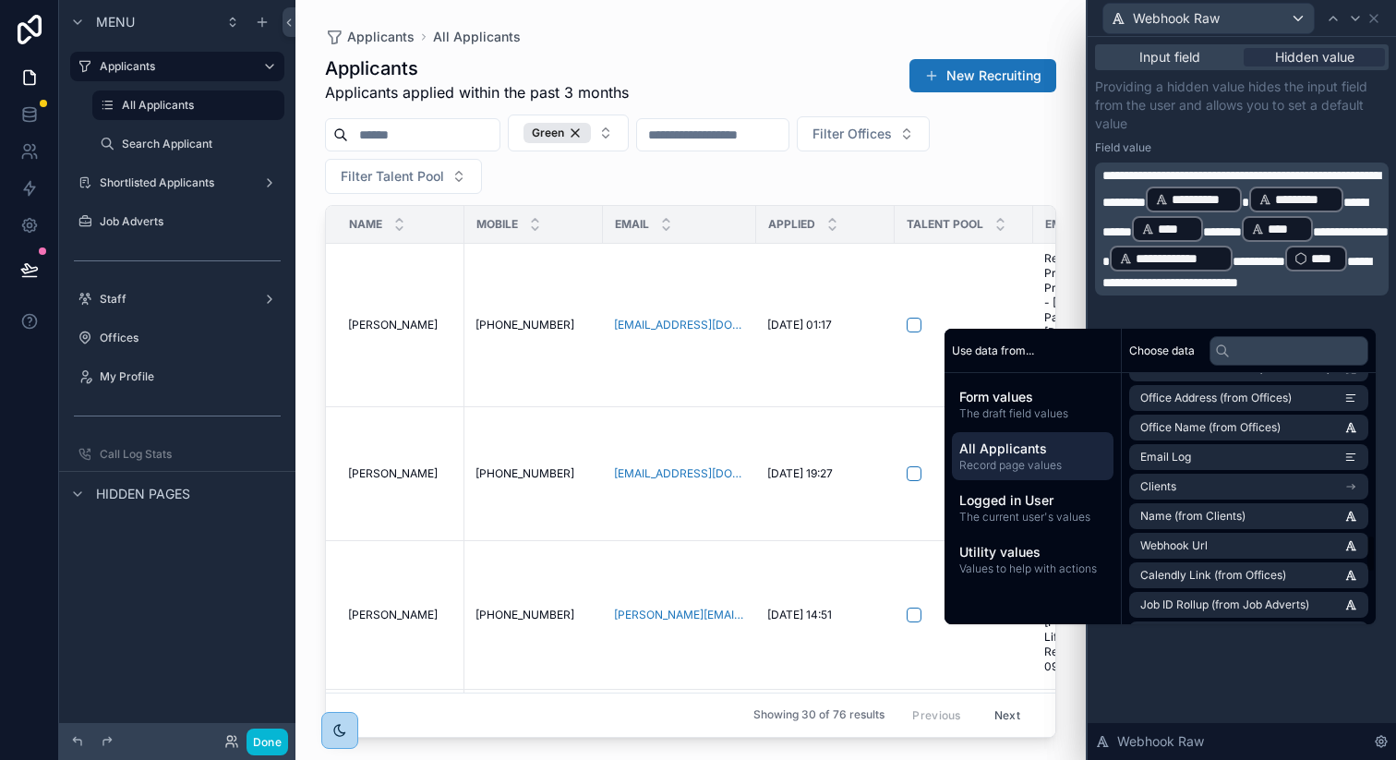
scroll to position [1385, 0]
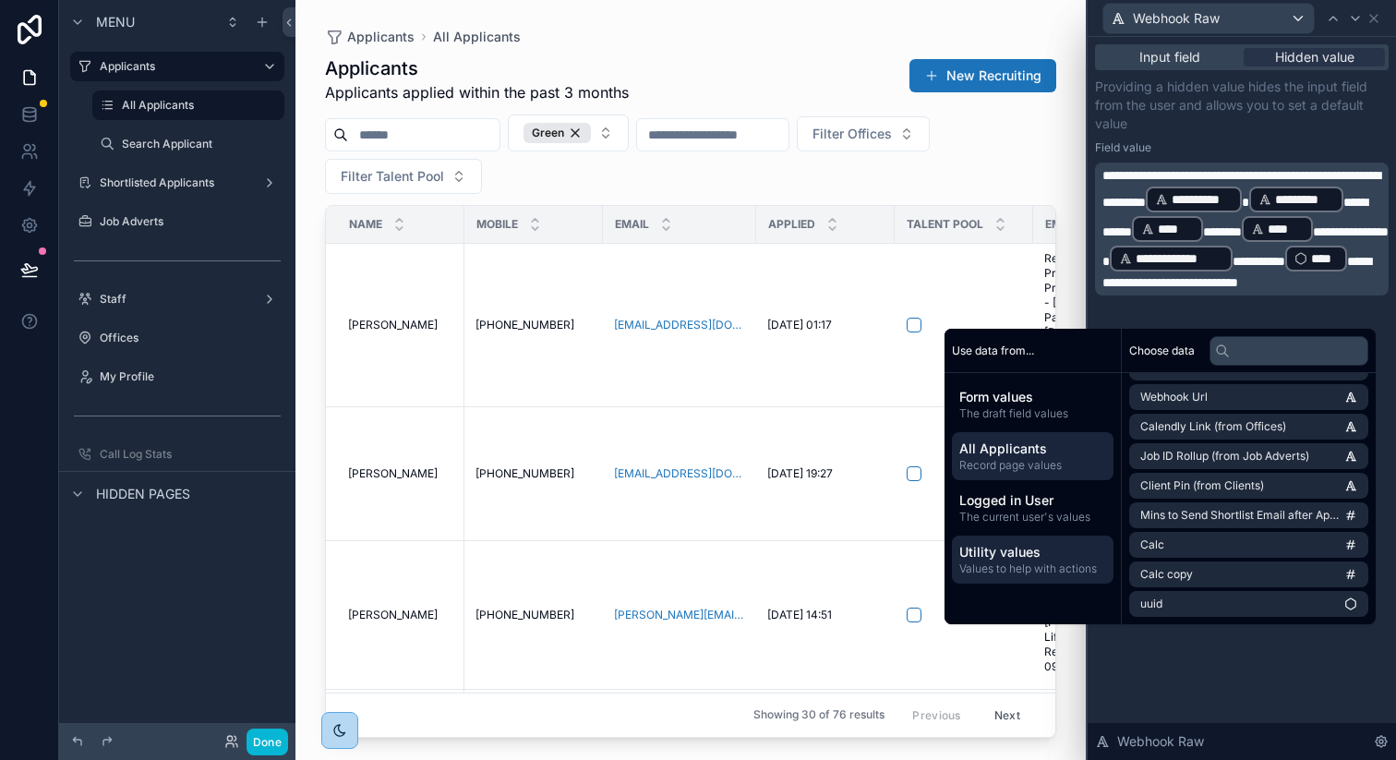
click at [996, 565] on span "Values to help with actions" at bounding box center [1032, 568] width 147 height 15
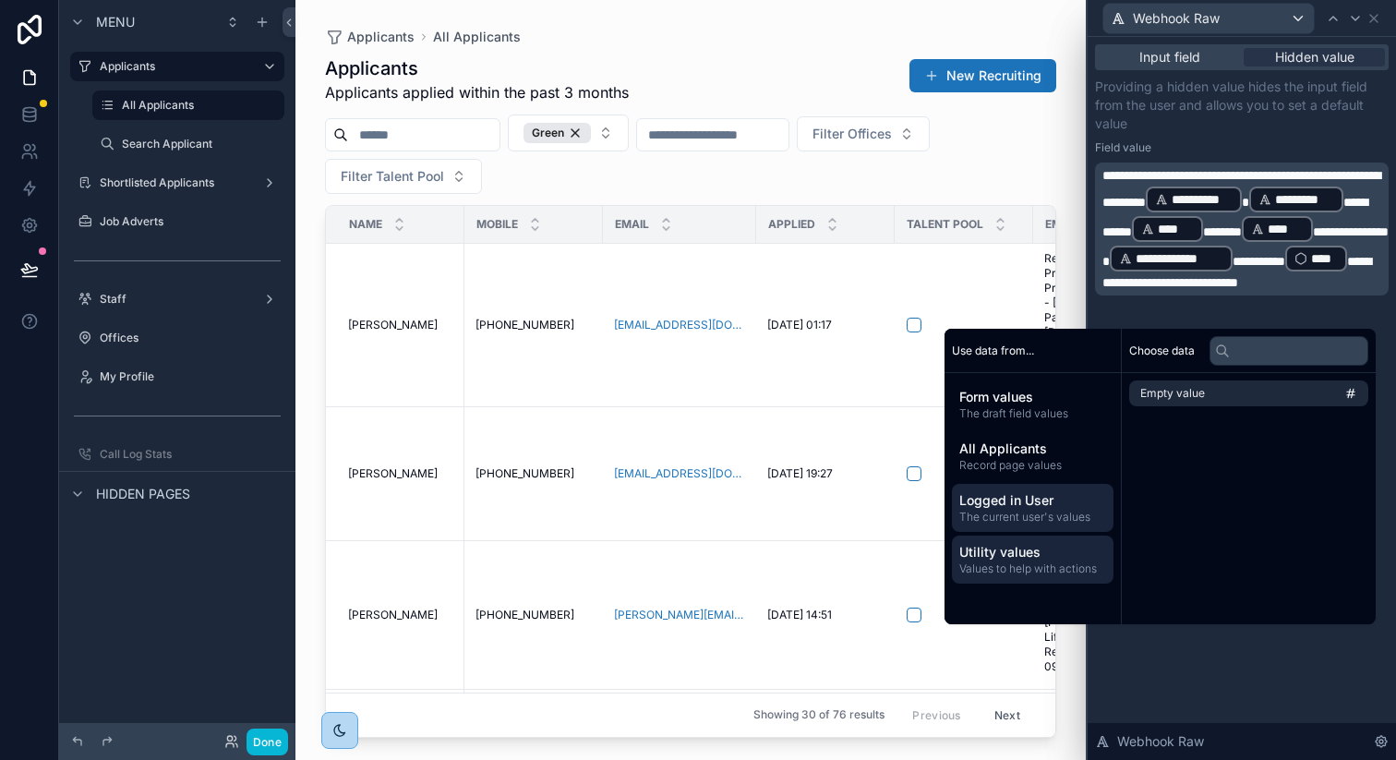
click at [976, 496] on span "Logged in User" at bounding box center [1032, 500] width 147 height 18
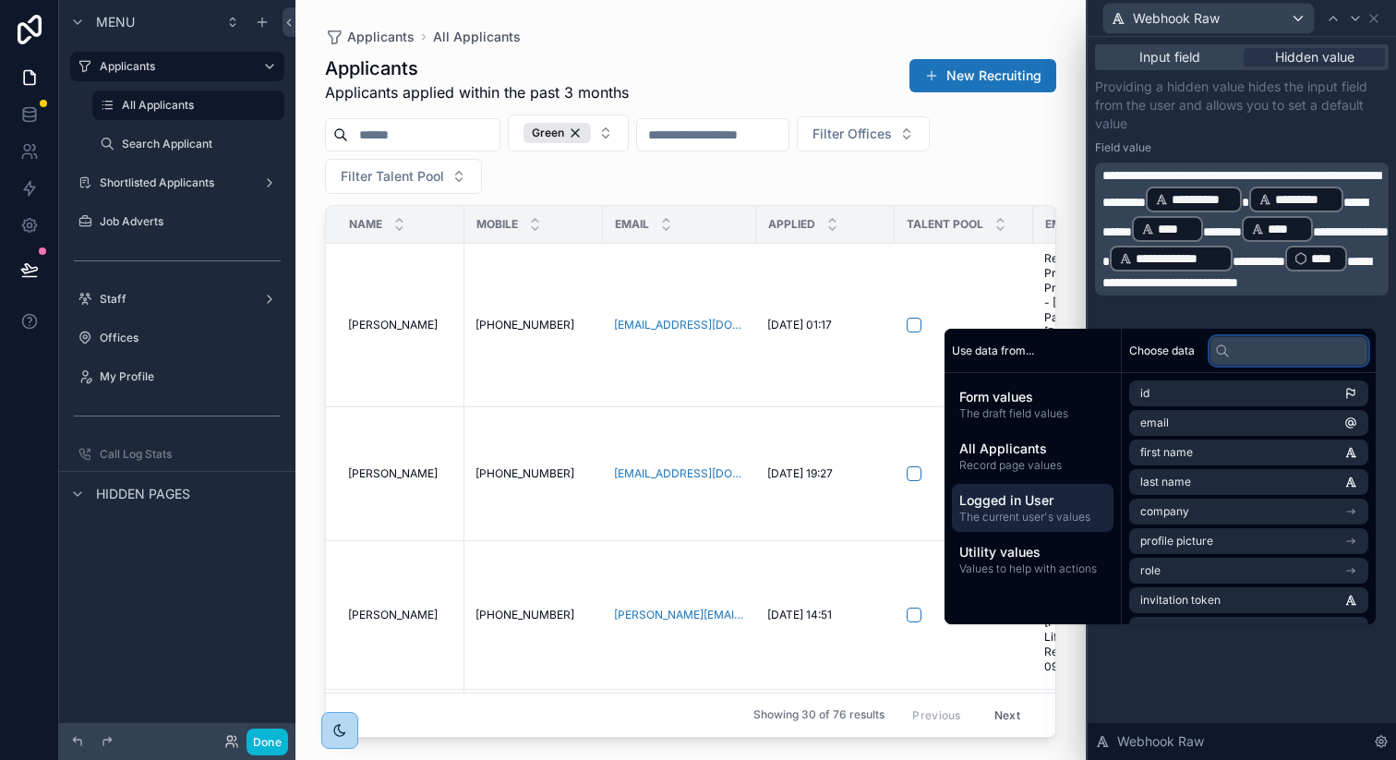
click at [1258, 355] on input "text" at bounding box center [1289, 351] width 159 height 30
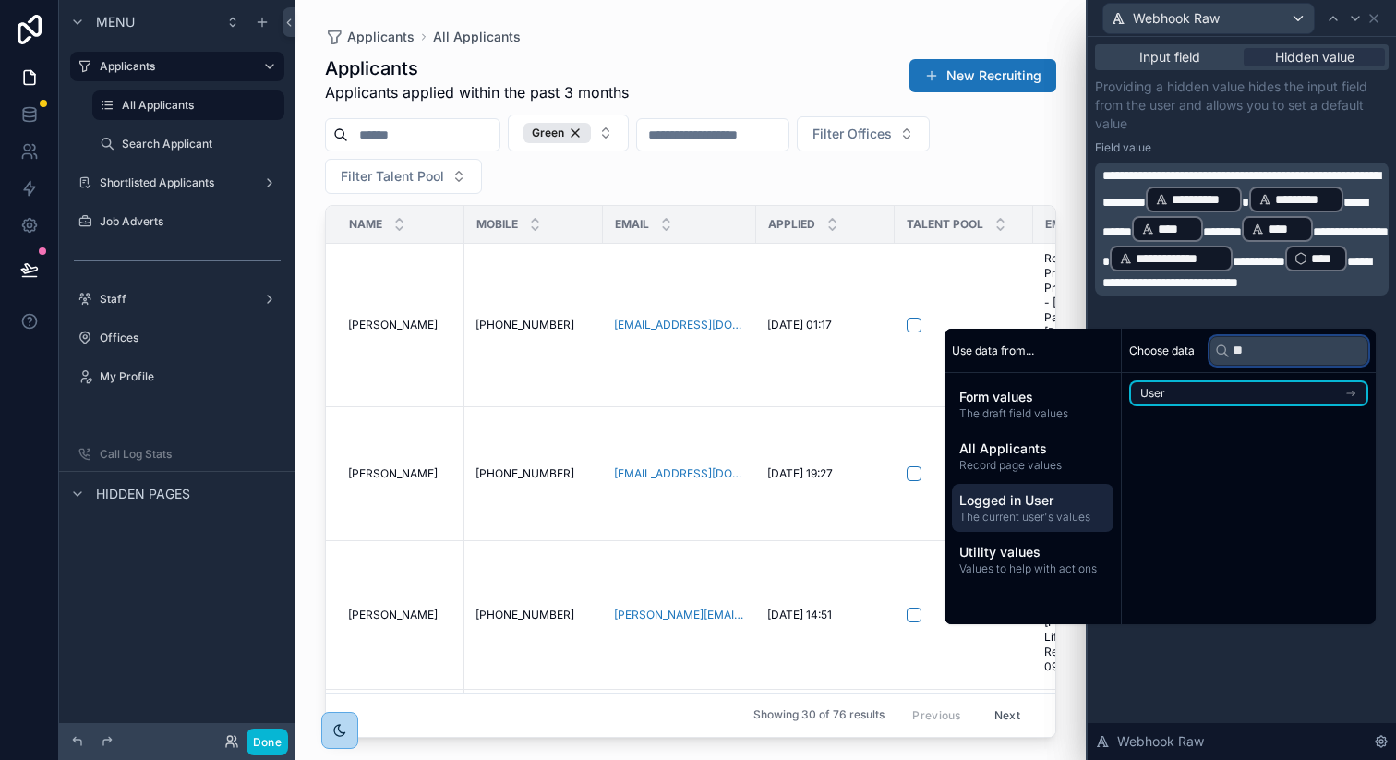
type input "**"
click at [1187, 390] on li "User" at bounding box center [1248, 393] width 239 height 26
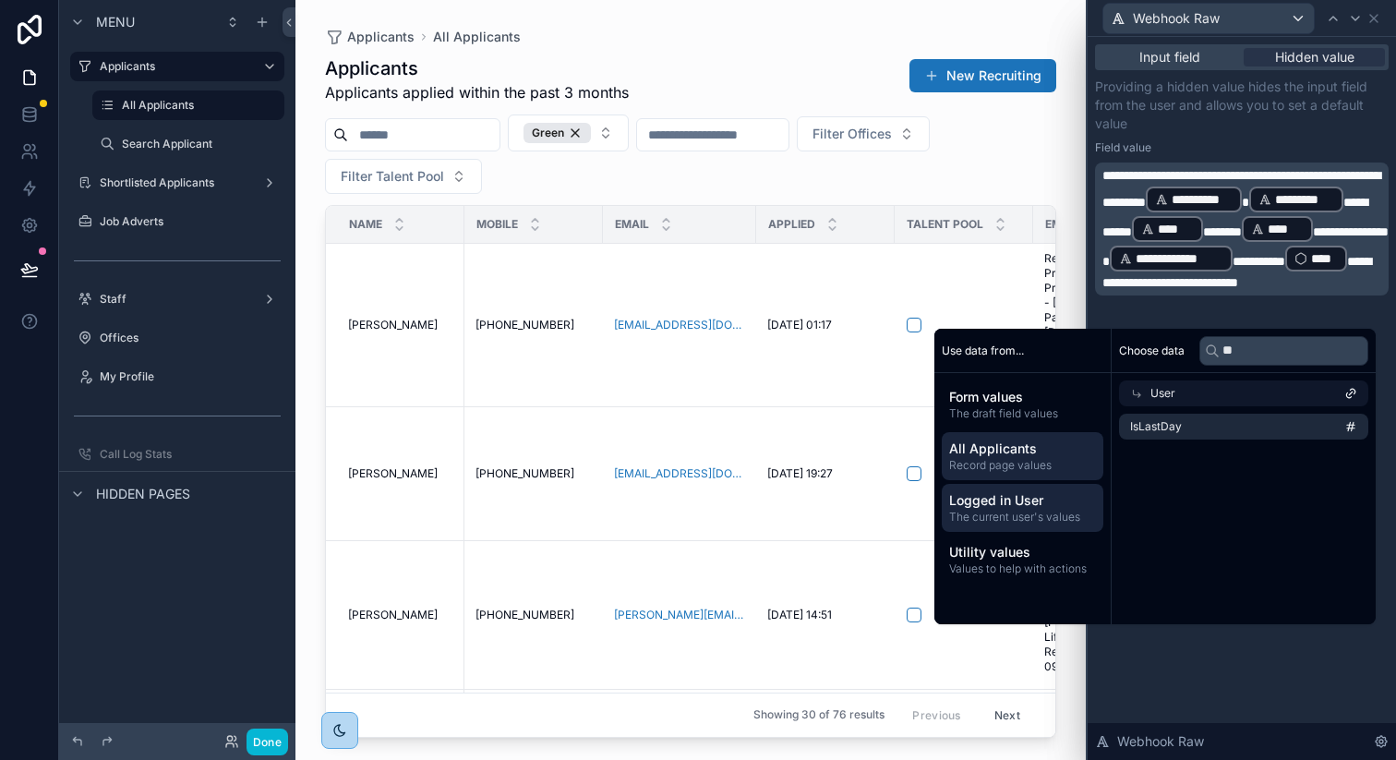
click at [1027, 456] on span "All Applicants" at bounding box center [1022, 449] width 147 height 18
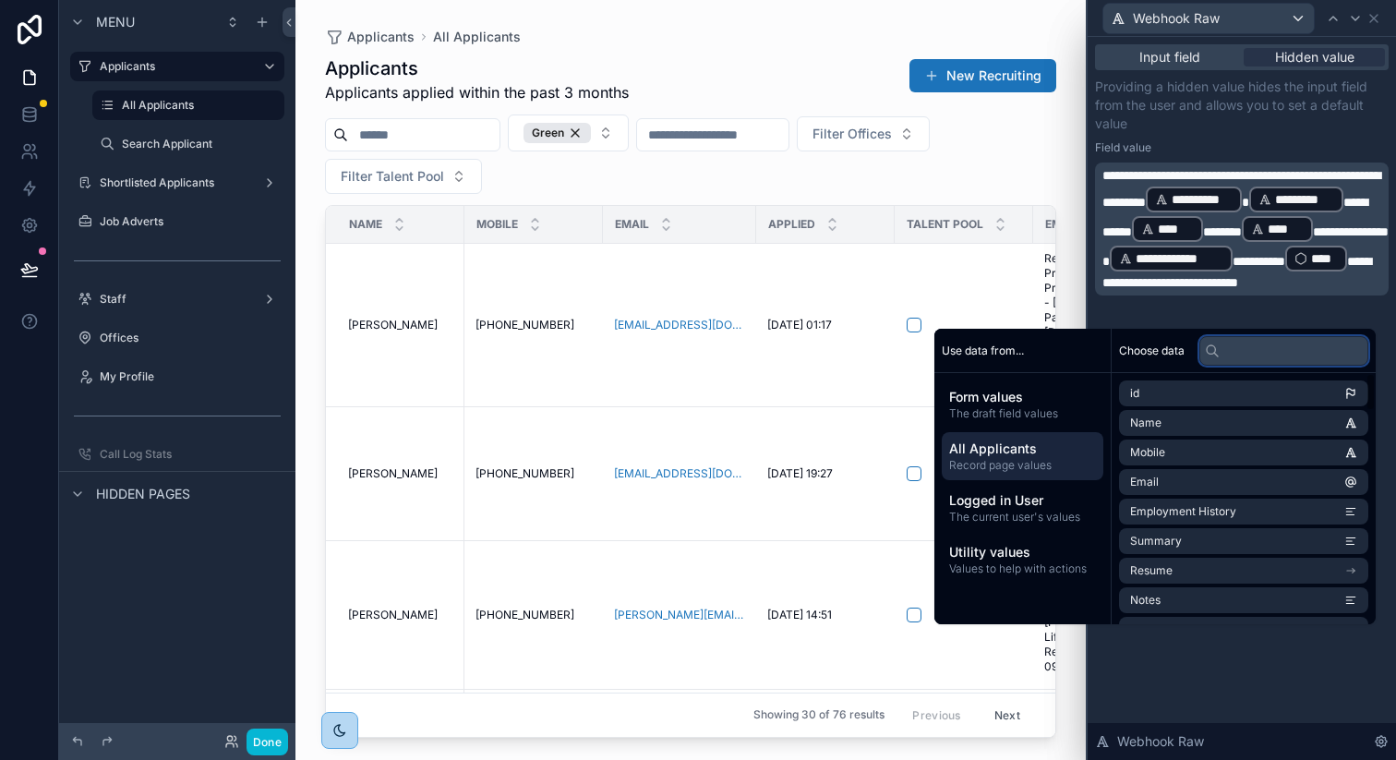
click at [1247, 355] on input "text" at bounding box center [1283, 351] width 169 height 30
click at [969, 404] on span "Form values" at bounding box center [1022, 397] width 147 height 18
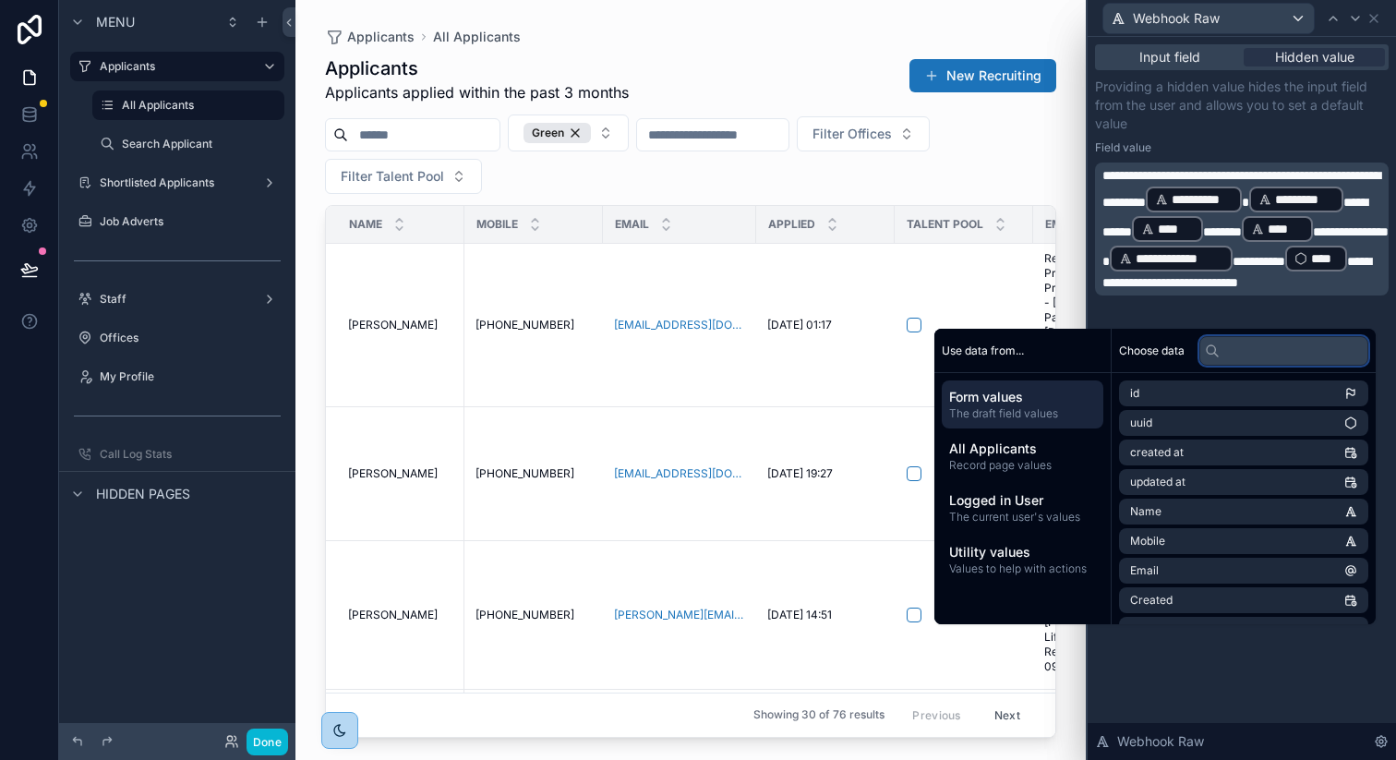
click at [1278, 354] on input "text" at bounding box center [1283, 351] width 169 height 30
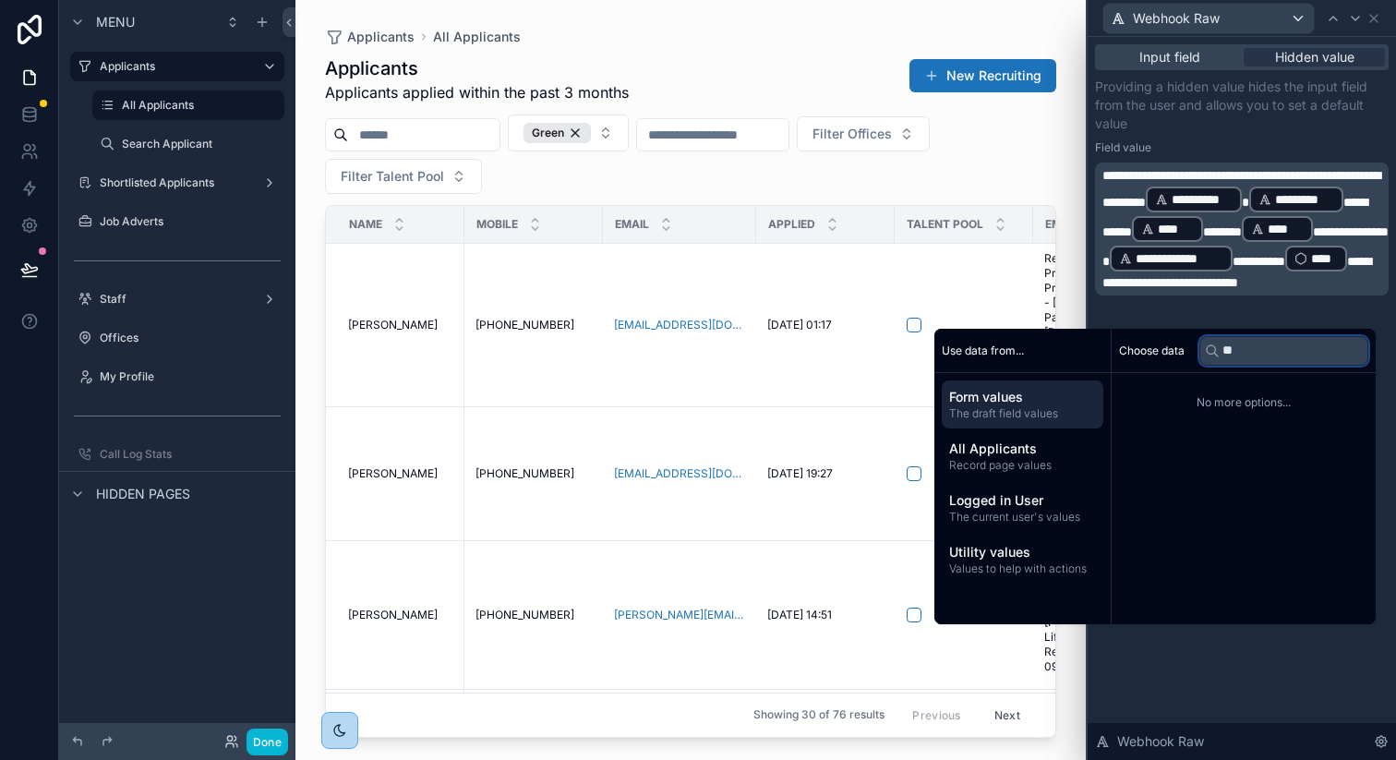
type input "*"
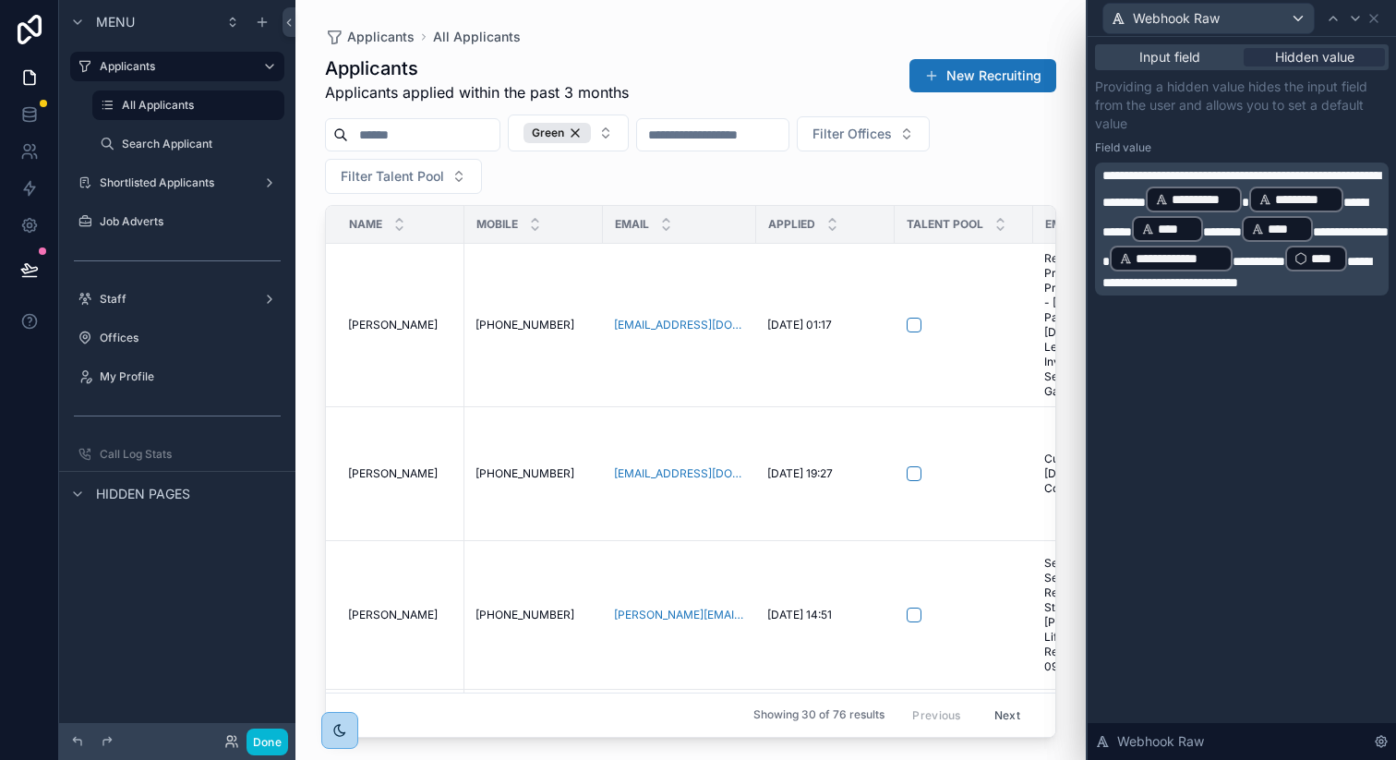
click at [1177, 696] on div "**********" at bounding box center [1242, 398] width 308 height 723
click at [1269, 268] on span "**********" at bounding box center [1259, 261] width 53 height 13
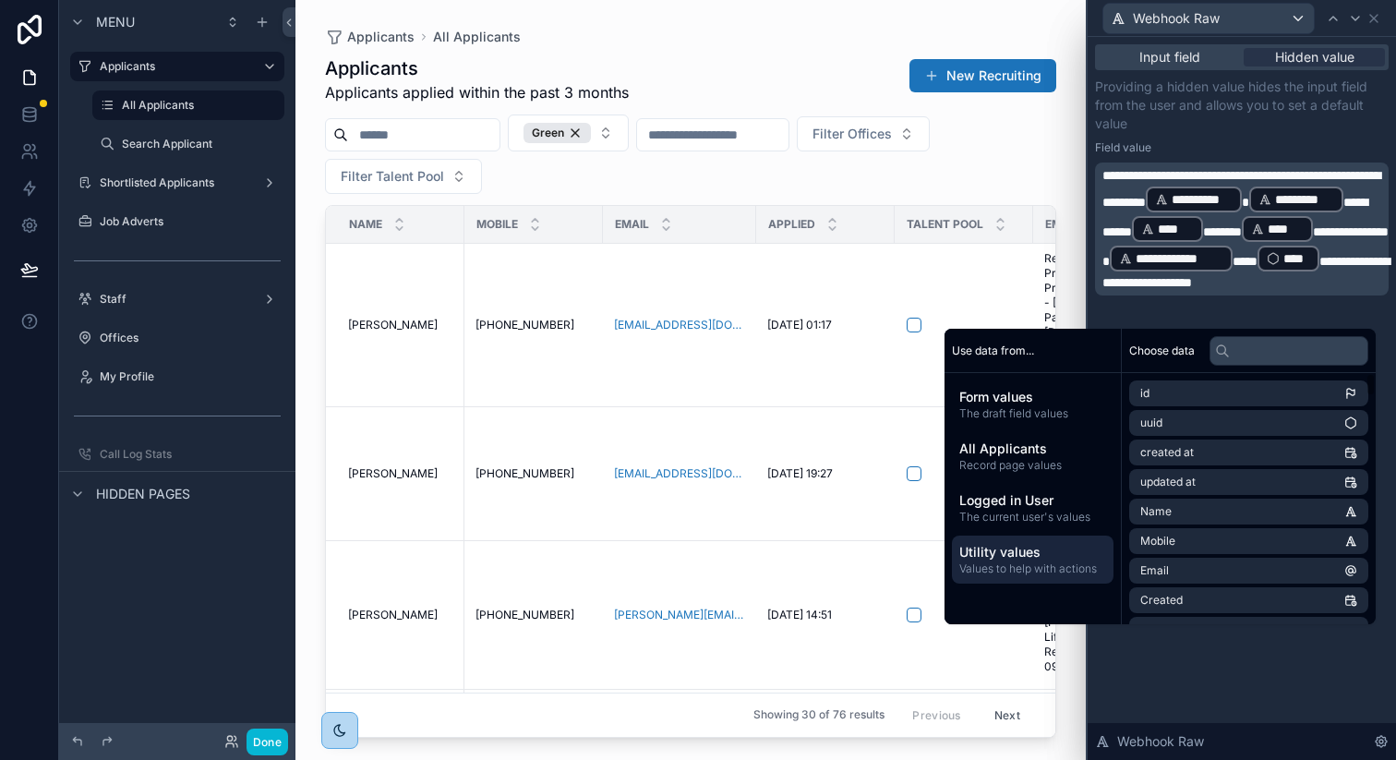
click at [994, 565] on span "Values to help with actions" at bounding box center [1032, 568] width 147 height 15
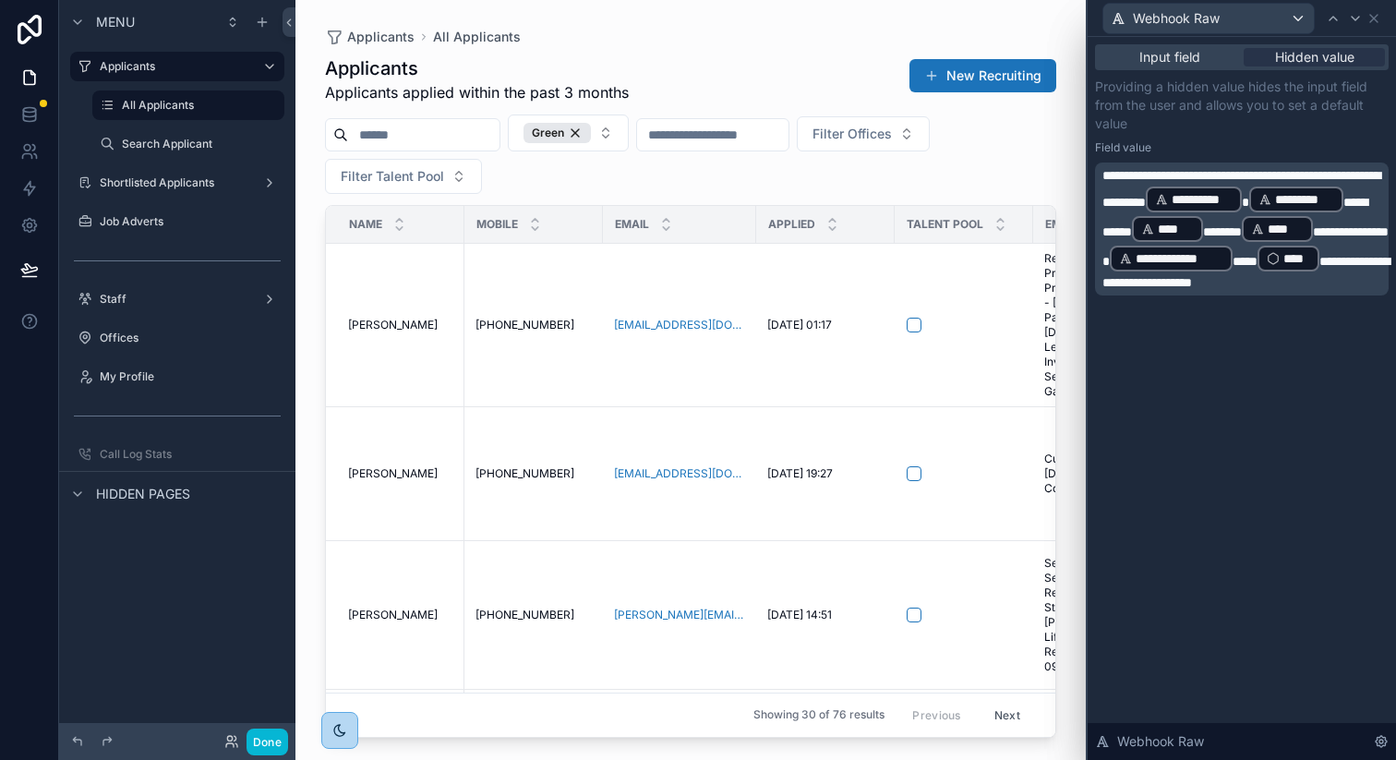
click at [1180, 653] on div "**********" at bounding box center [1242, 398] width 308 height 723
click at [1173, 62] on span "Input field" at bounding box center [1169, 57] width 61 height 18
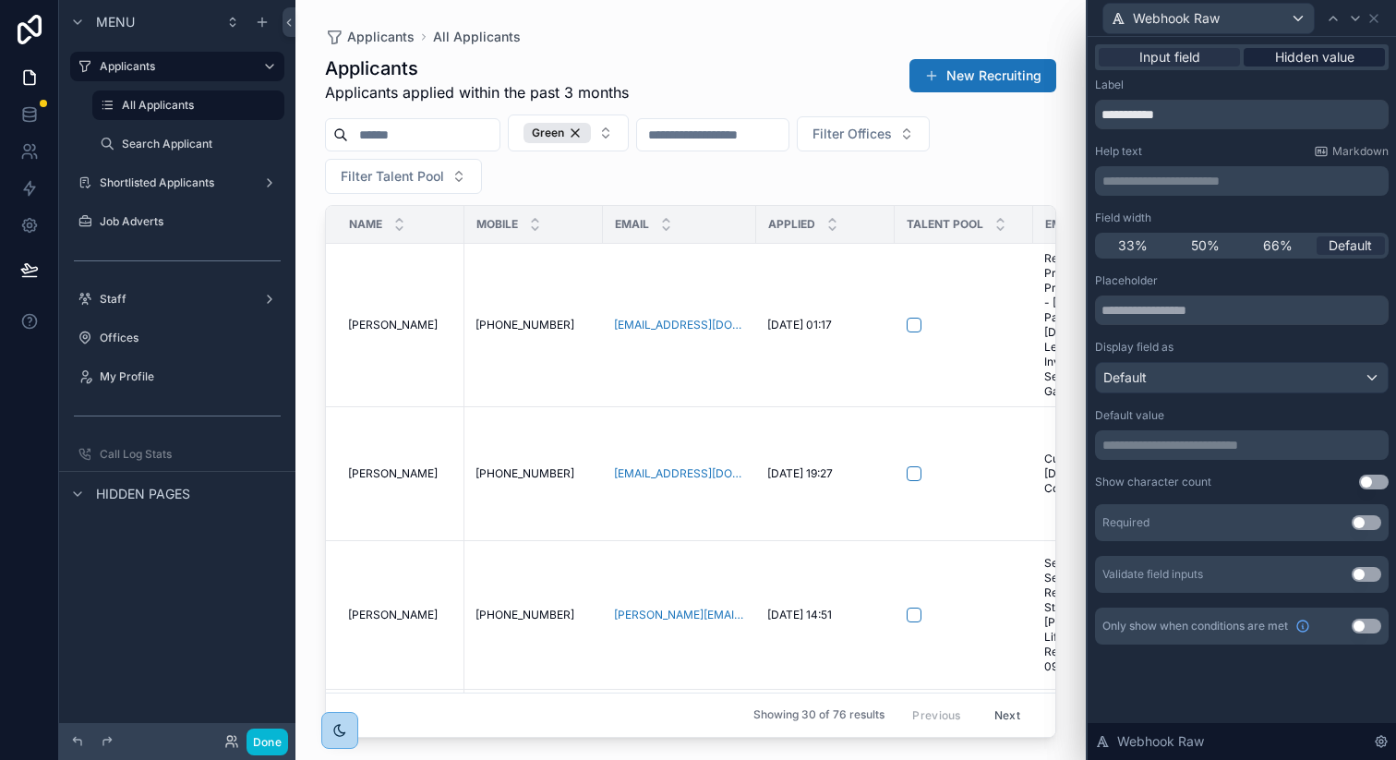
click at [1329, 65] on span "Hidden value" at bounding box center [1314, 57] width 79 height 18
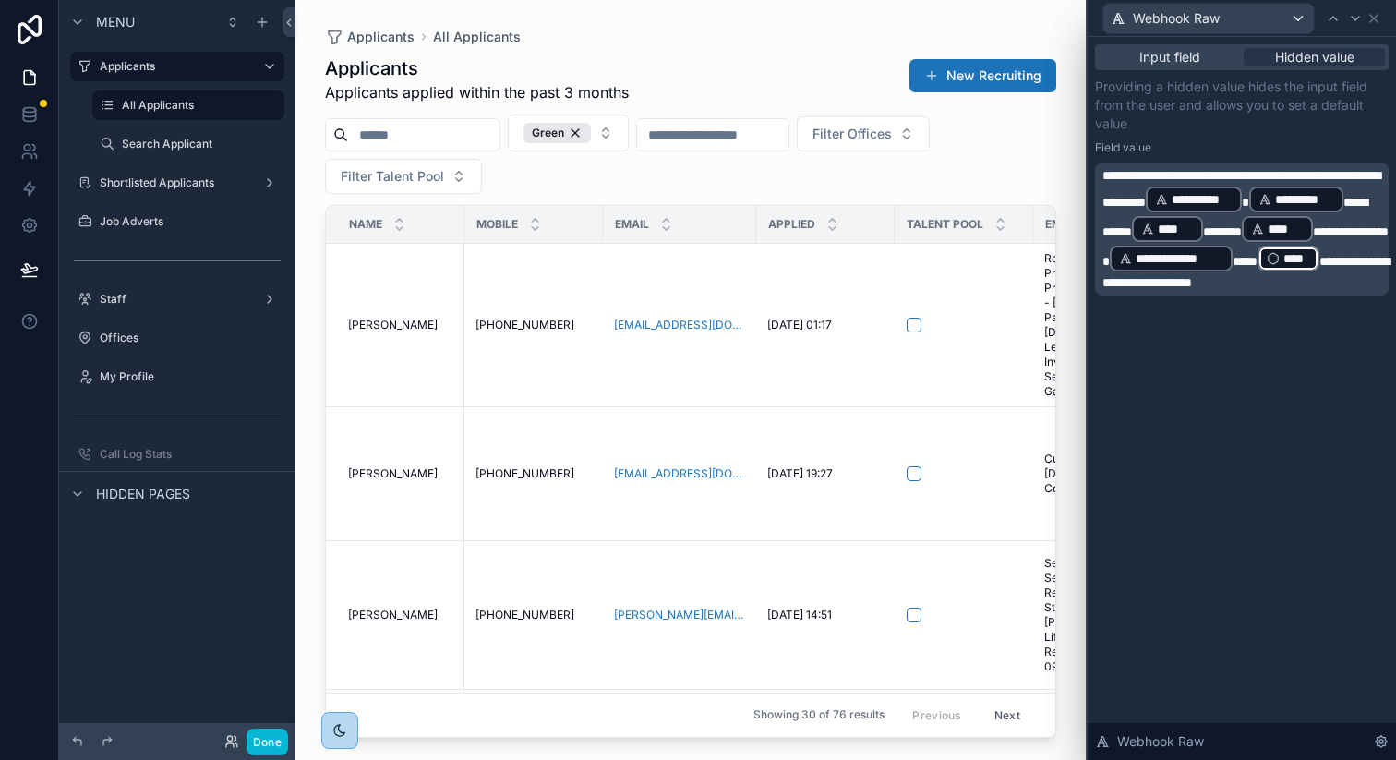
click at [1354, 280] on p "**********" at bounding box center [1243, 229] width 283 height 126
click at [1211, 694] on div "**********" at bounding box center [1242, 398] width 308 height 723
click at [1375, 13] on icon at bounding box center [1374, 18] width 15 height 15
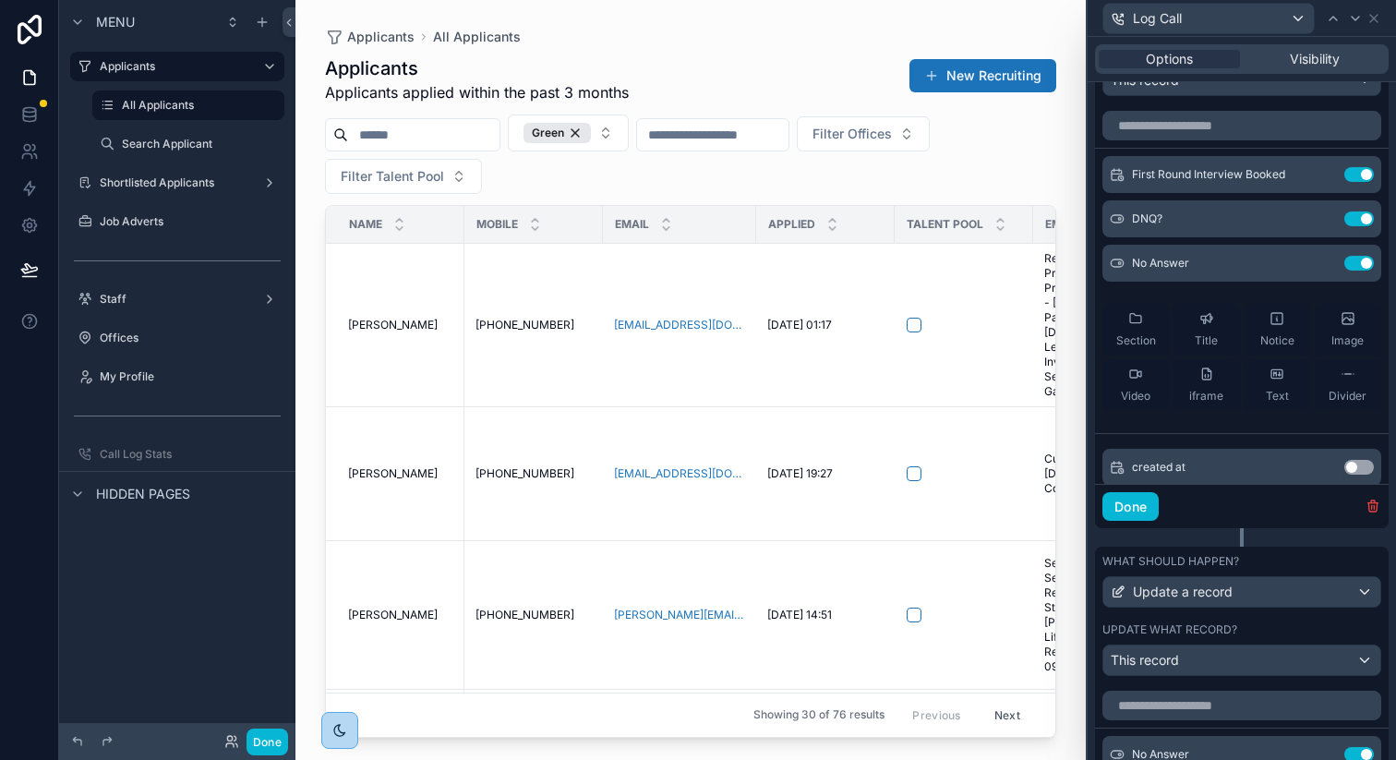
scroll to position [1268, 0]
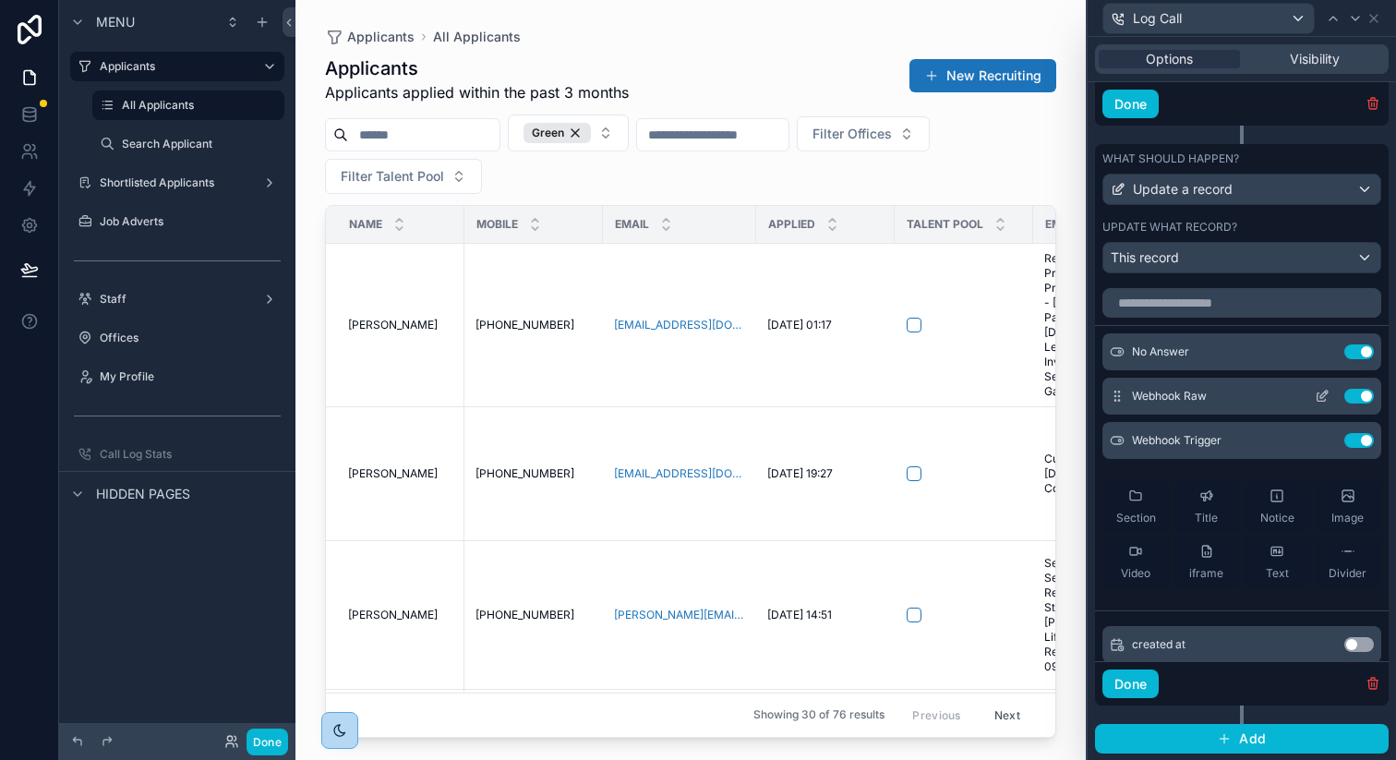
click at [1330, 398] on button at bounding box center [1322, 396] width 30 height 15
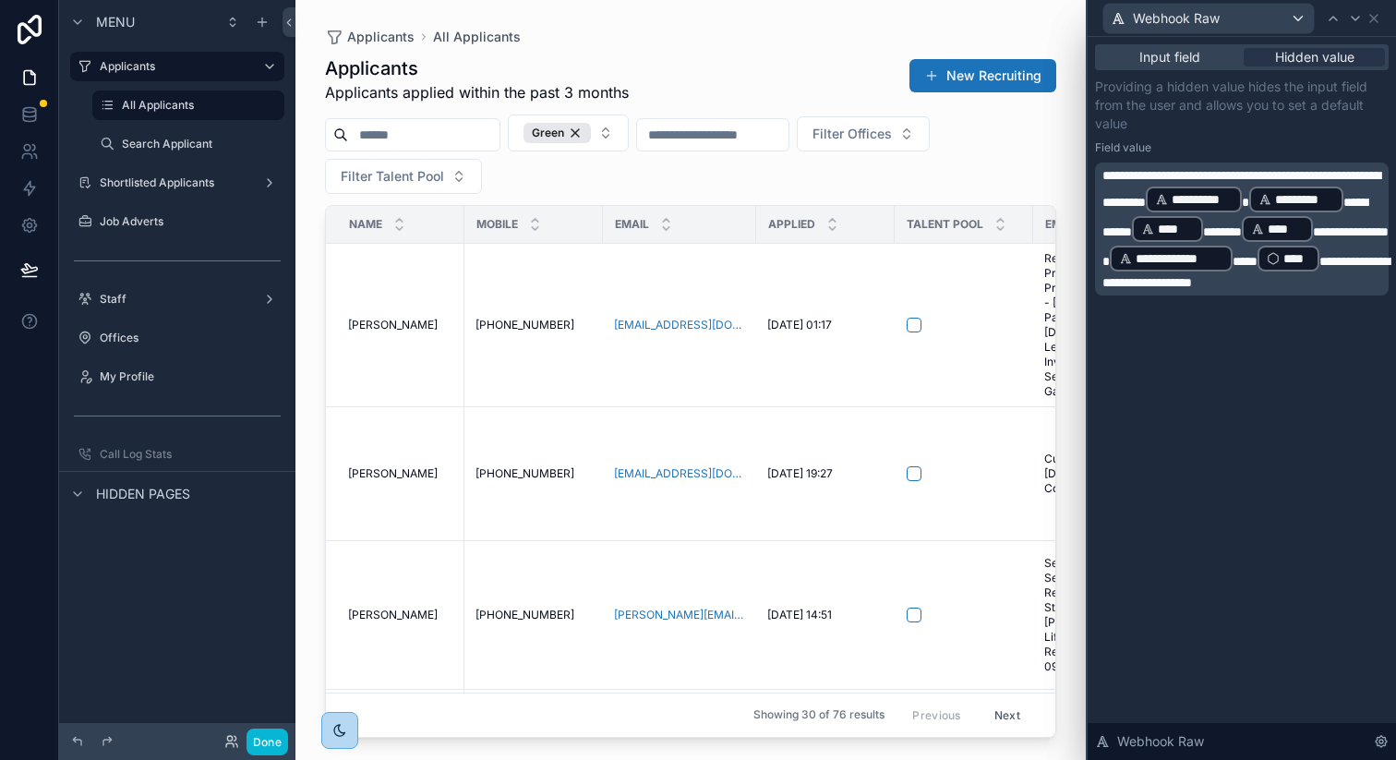
click at [1380, 7] on div "Webhook Raw" at bounding box center [1242, 18] width 294 height 36
click at [1376, 21] on icon at bounding box center [1374, 18] width 15 height 15
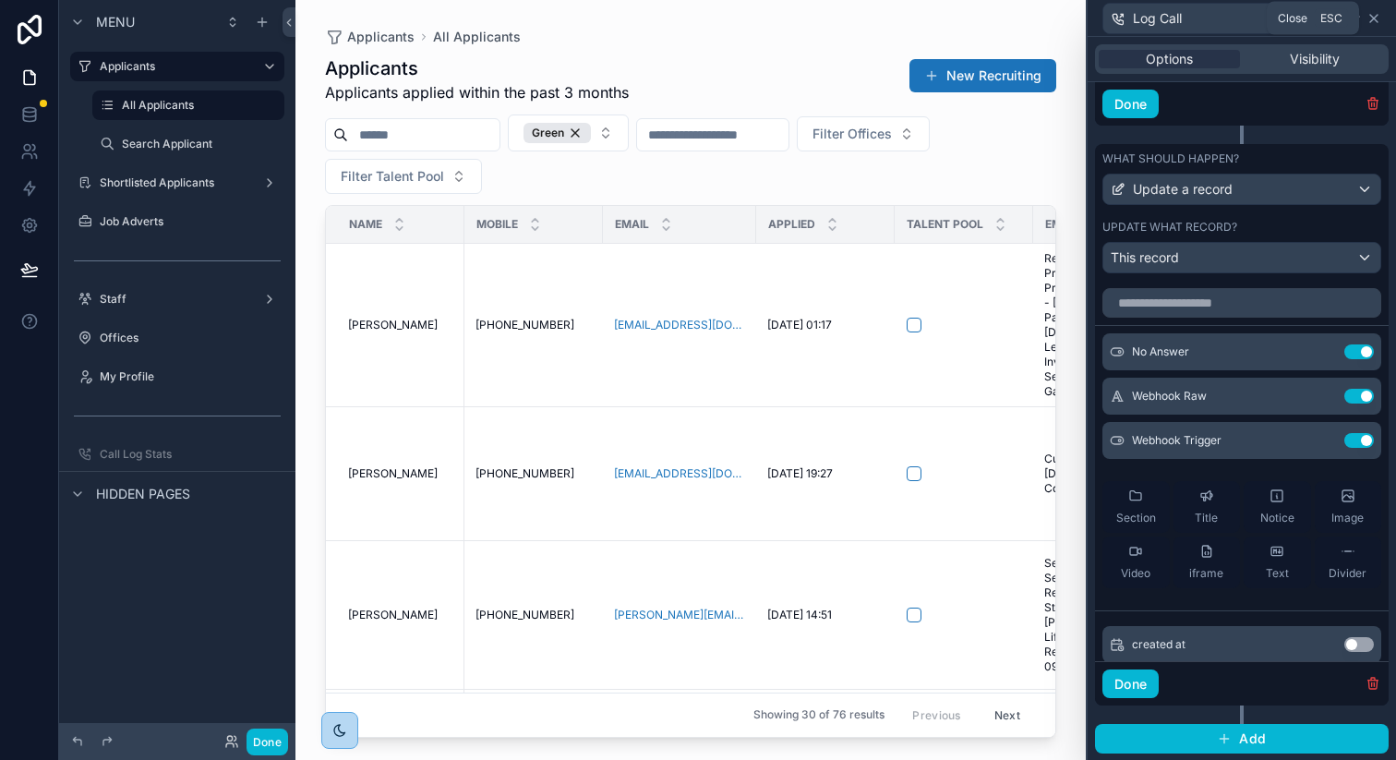
click at [1373, 17] on icon at bounding box center [1373, 18] width 7 height 7
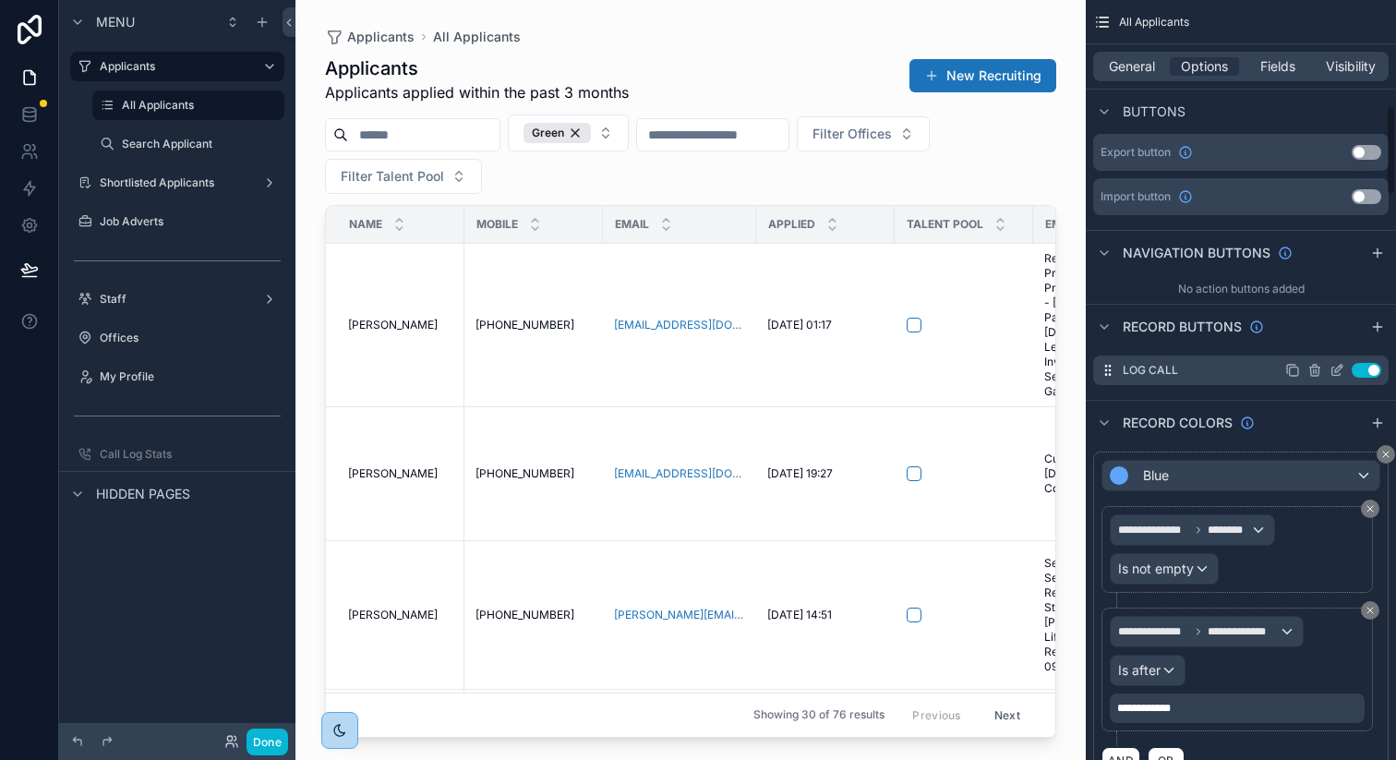
click at [1342, 368] on icon "scrollable content" at bounding box center [1337, 370] width 15 height 15
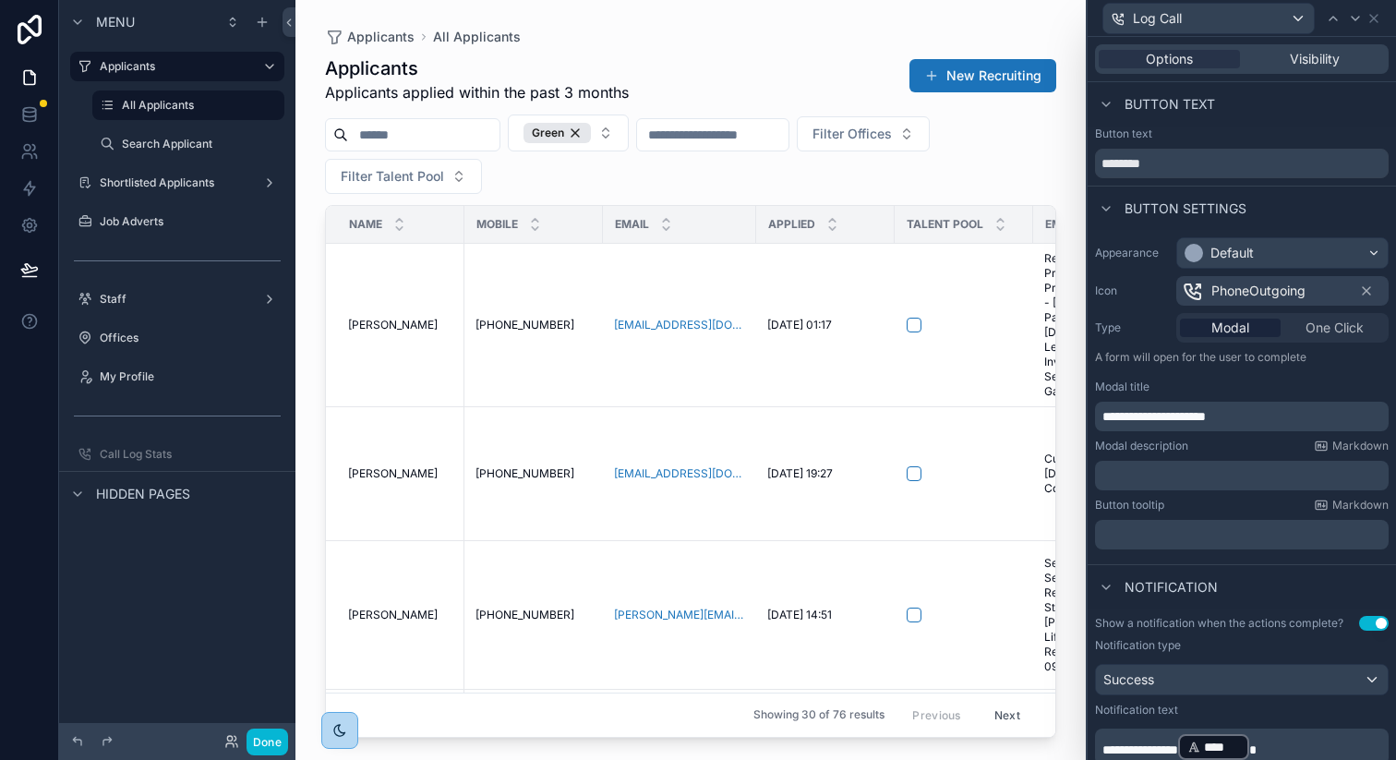
scroll to position [418, 0]
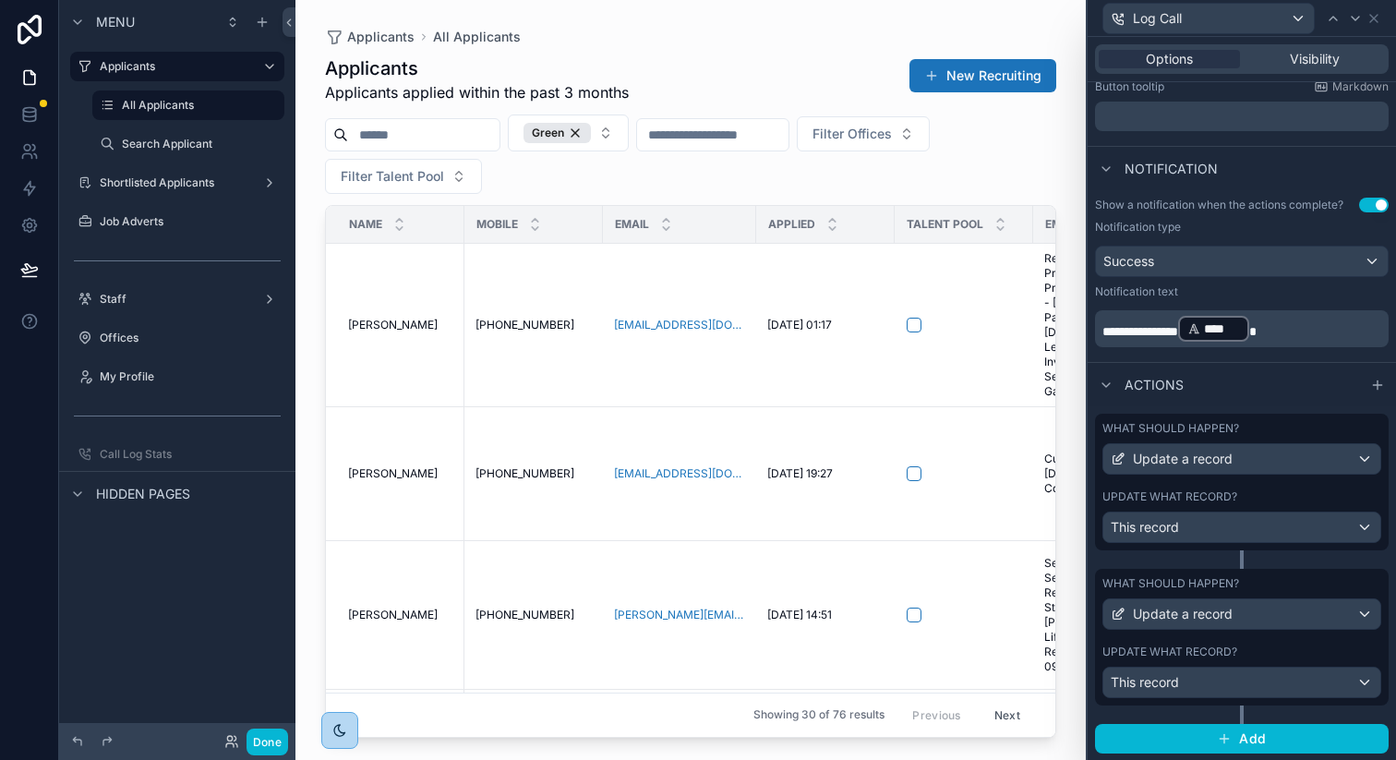
click at [1309, 634] on div "What should happen? Update a record Update what record? This record" at bounding box center [1242, 637] width 294 height 137
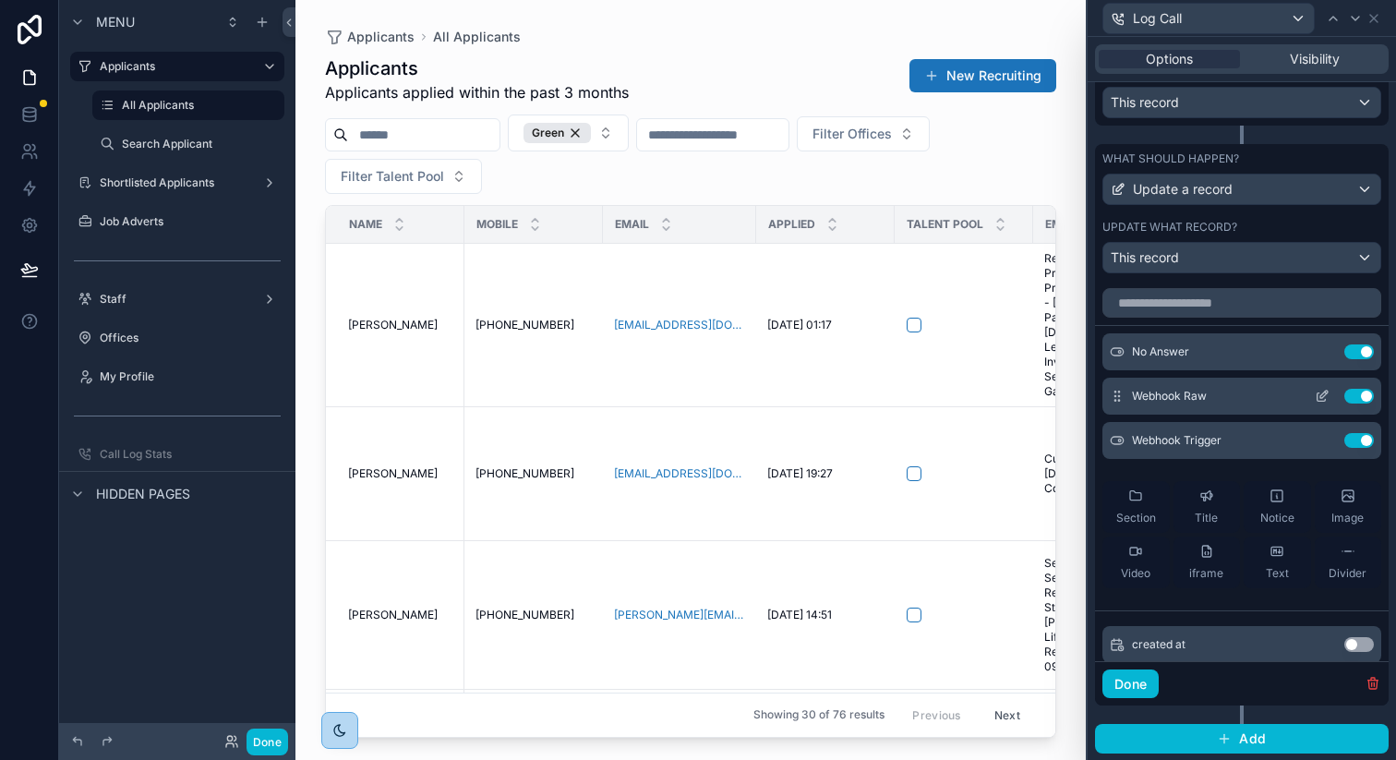
click at [1321, 392] on icon at bounding box center [1322, 396] width 15 height 15
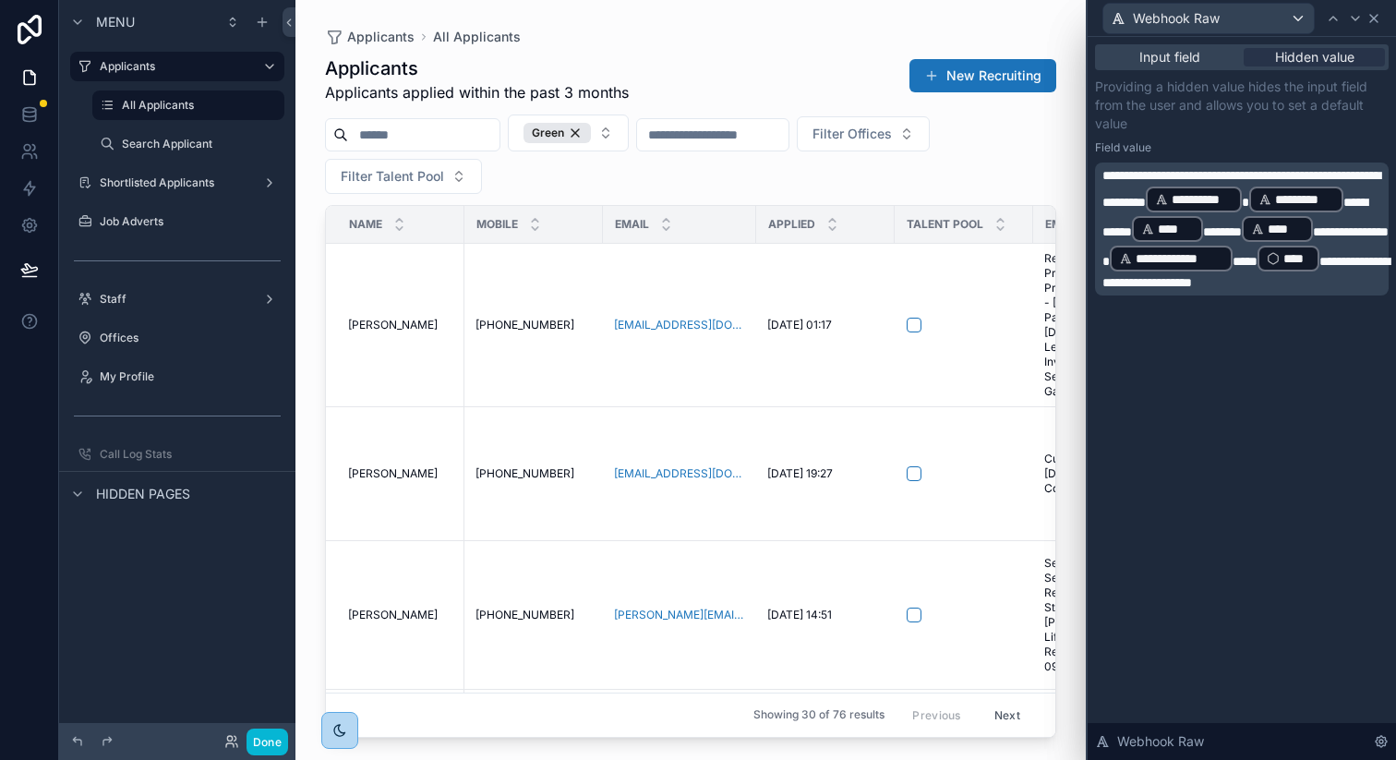
click at [1380, 15] on icon at bounding box center [1374, 18] width 15 height 15
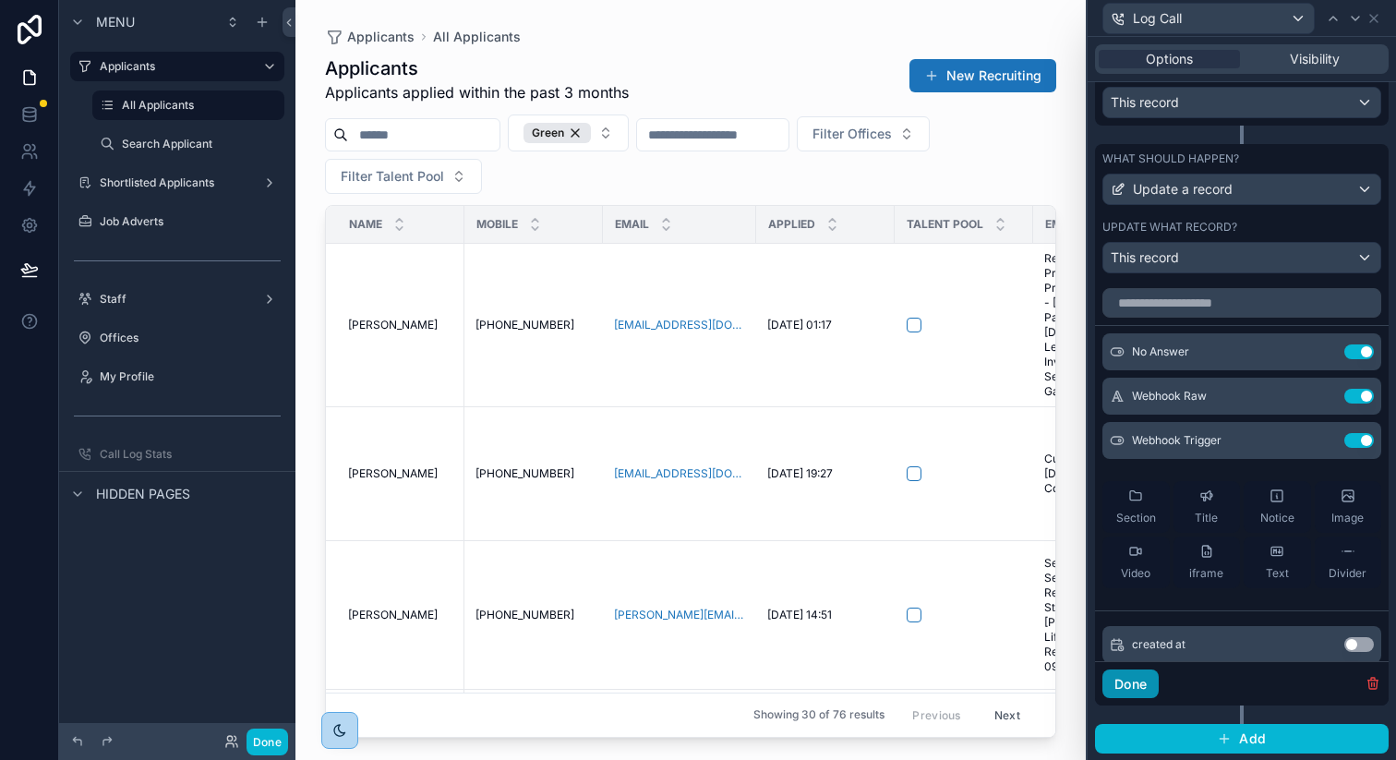
click at [1125, 689] on button "Done" at bounding box center [1130, 684] width 56 height 30
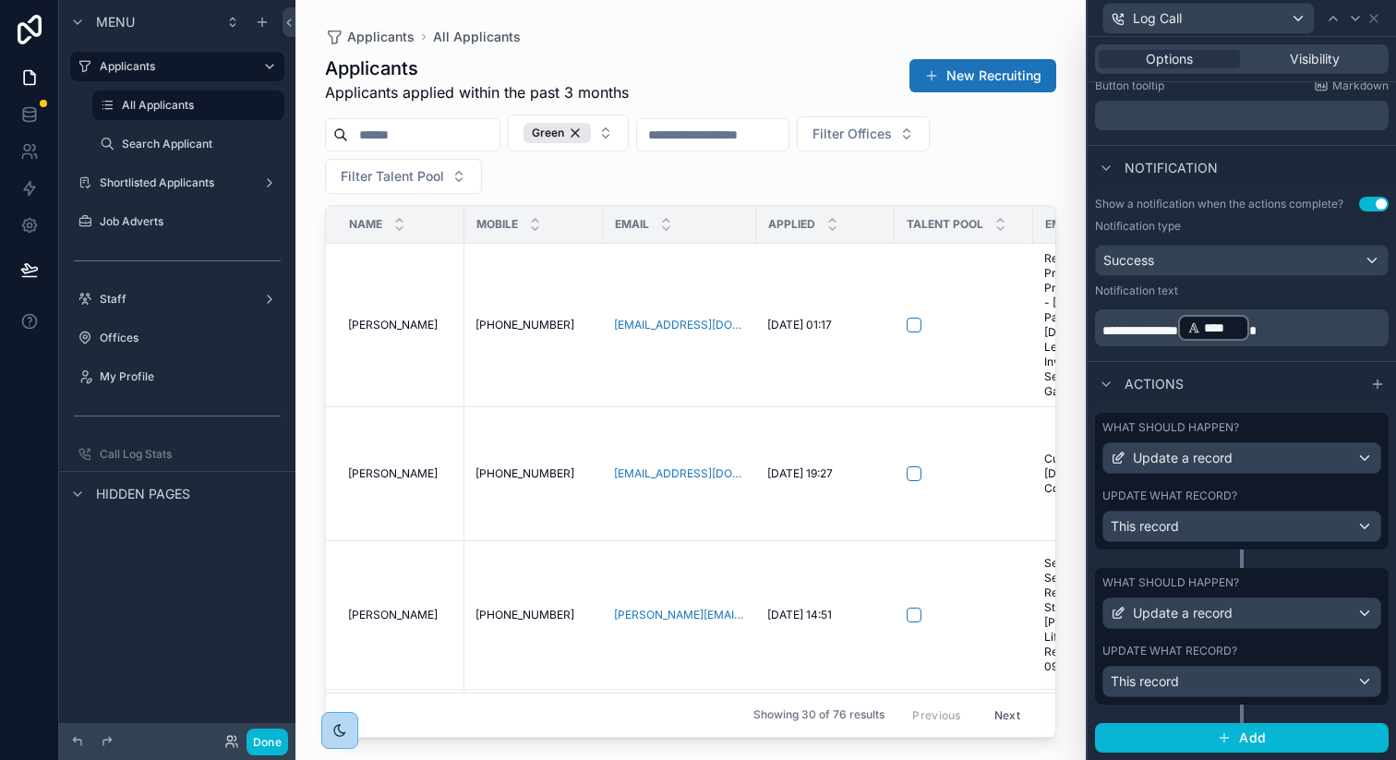
scroll to position [418, 0]
click at [265, 738] on button "Done" at bounding box center [268, 742] width 42 height 27
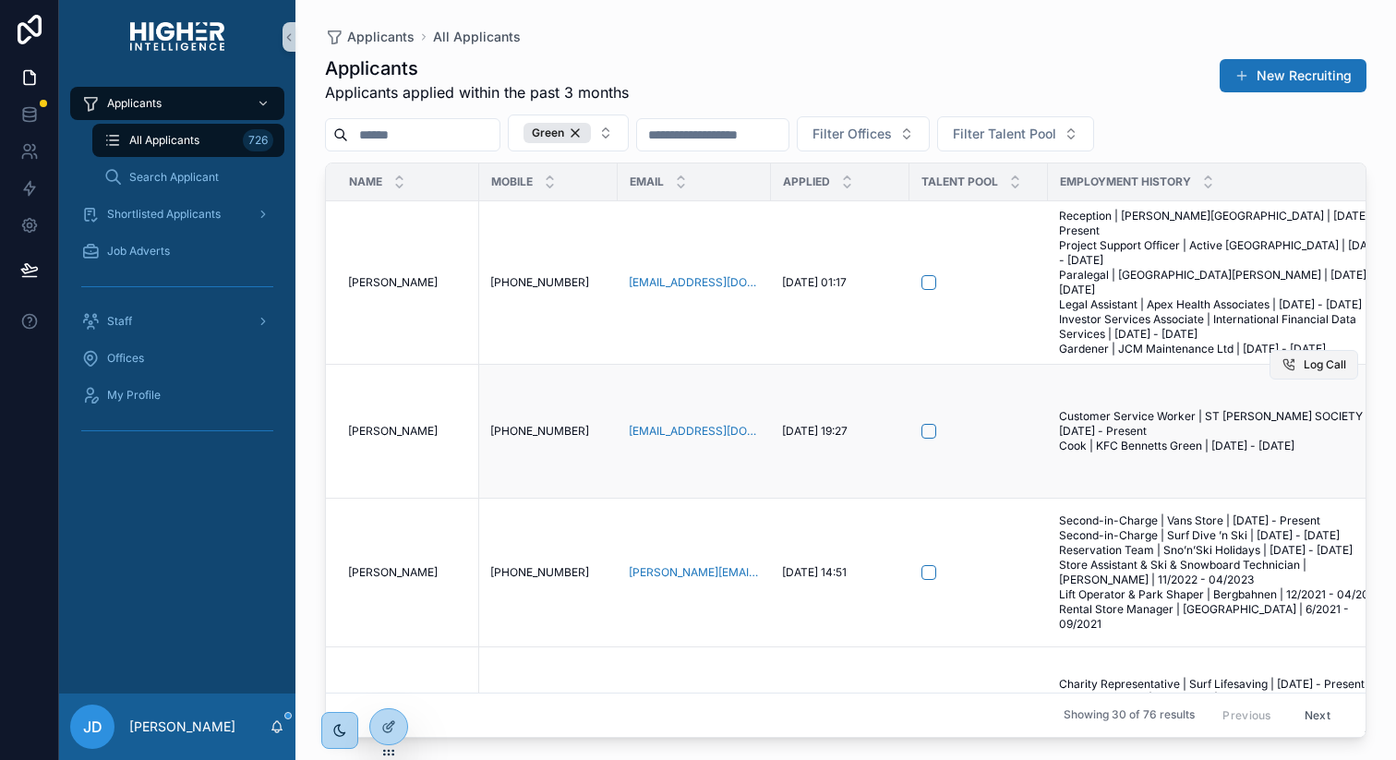
click at [1318, 357] on span "Log Call" at bounding box center [1325, 364] width 42 height 15
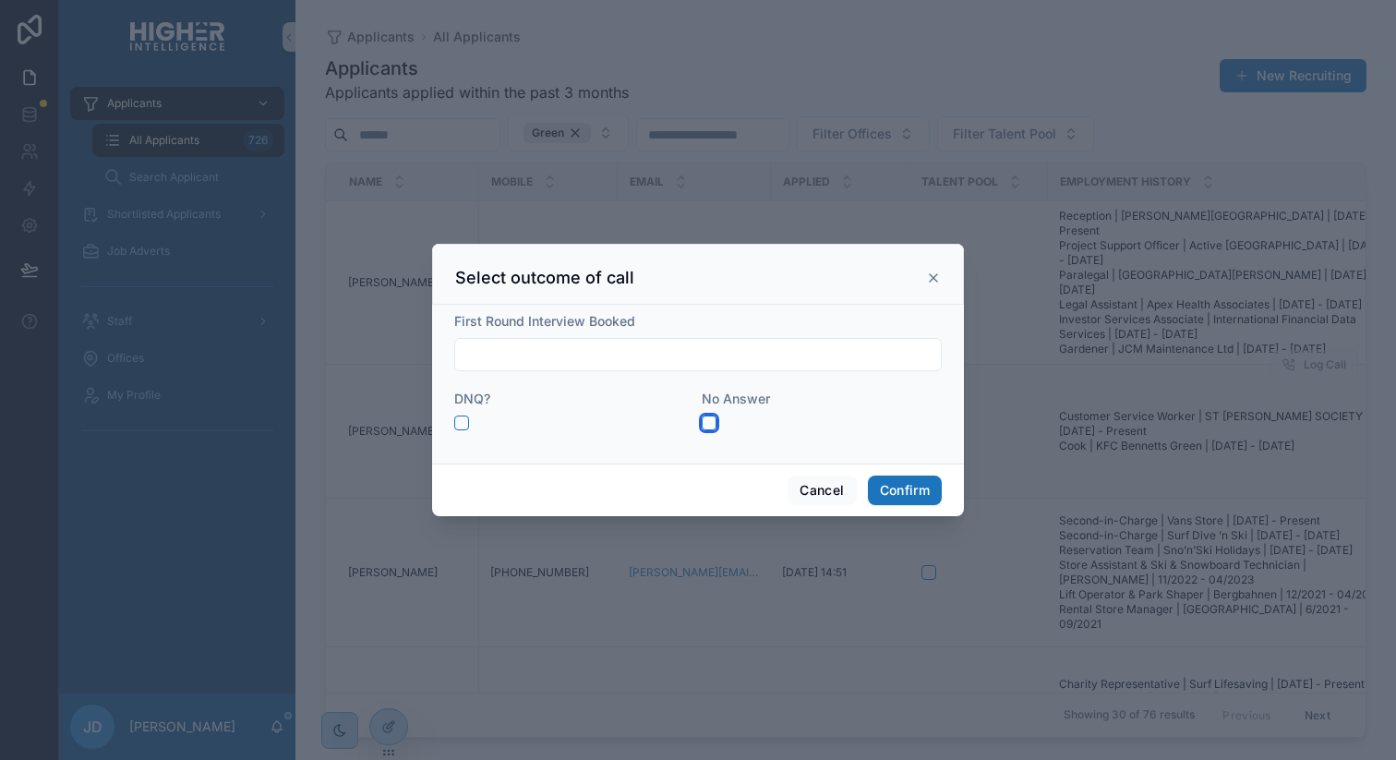
click at [710, 422] on button "button" at bounding box center [709, 423] width 15 height 15
click at [880, 485] on button "Confirm" at bounding box center [905, 491] width 74 height 30
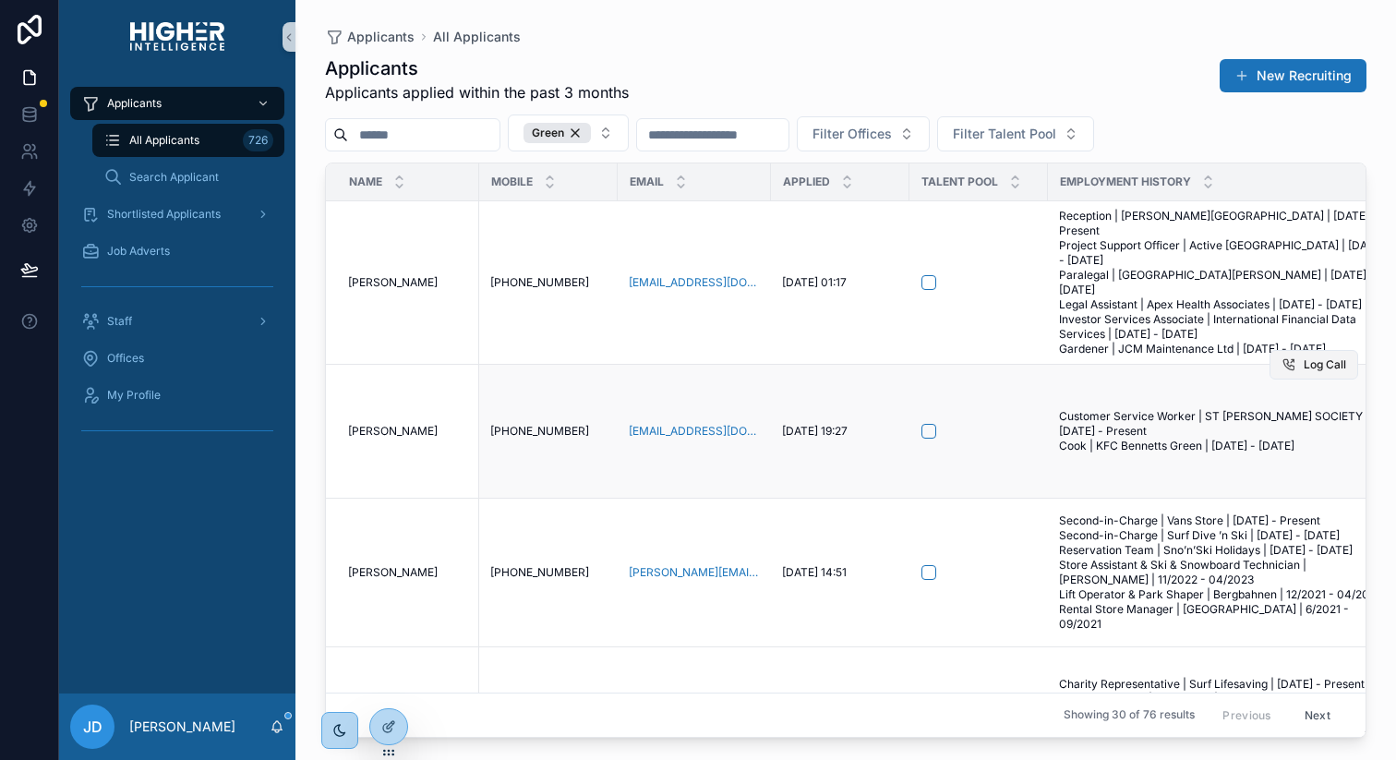
click at [1295, 350] on button "Log Call" at bounding box center [1314, 365] width 89 height 30
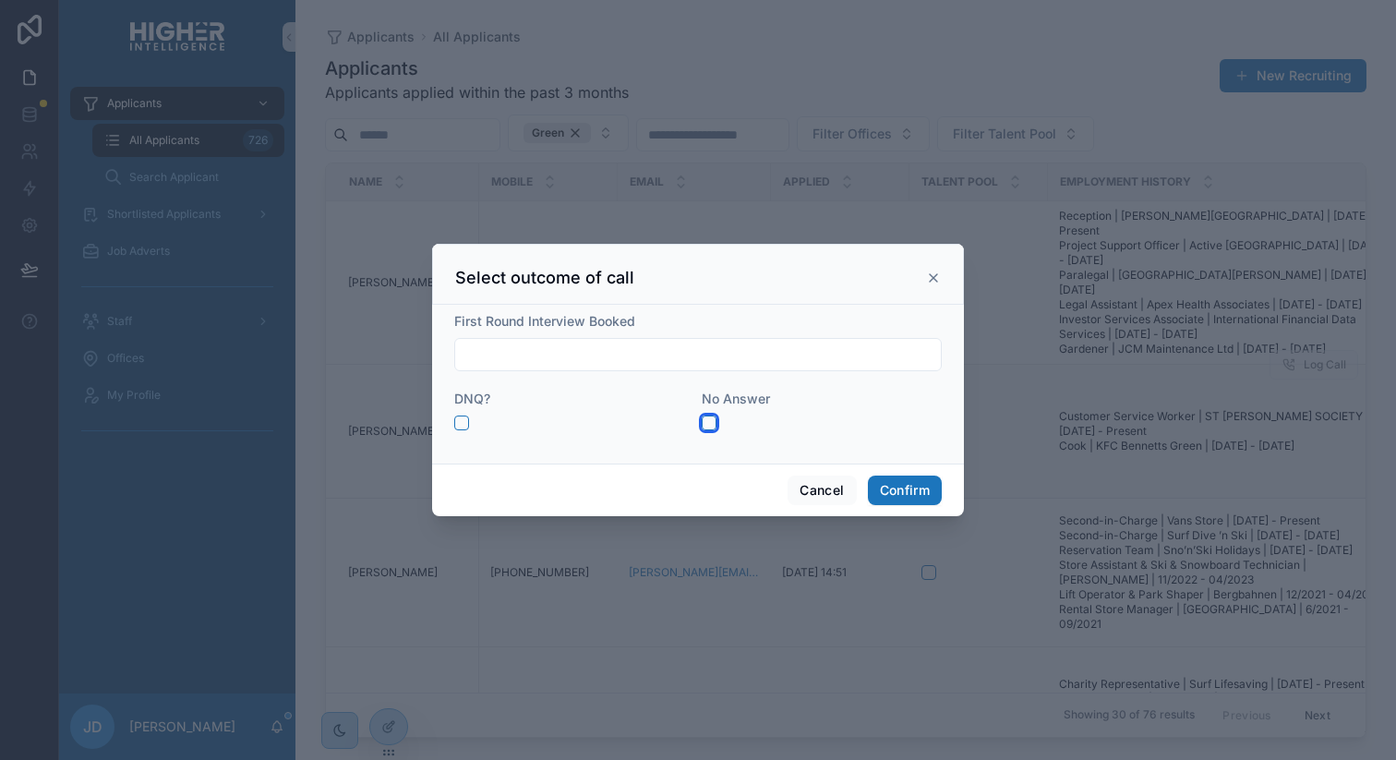
click at [704, 428] on button "button" at bounding box center [709, 423] width 15 height 15
click at [876, 493] on button "Confirm" at bounding box center [905, 491] width 74 height 30
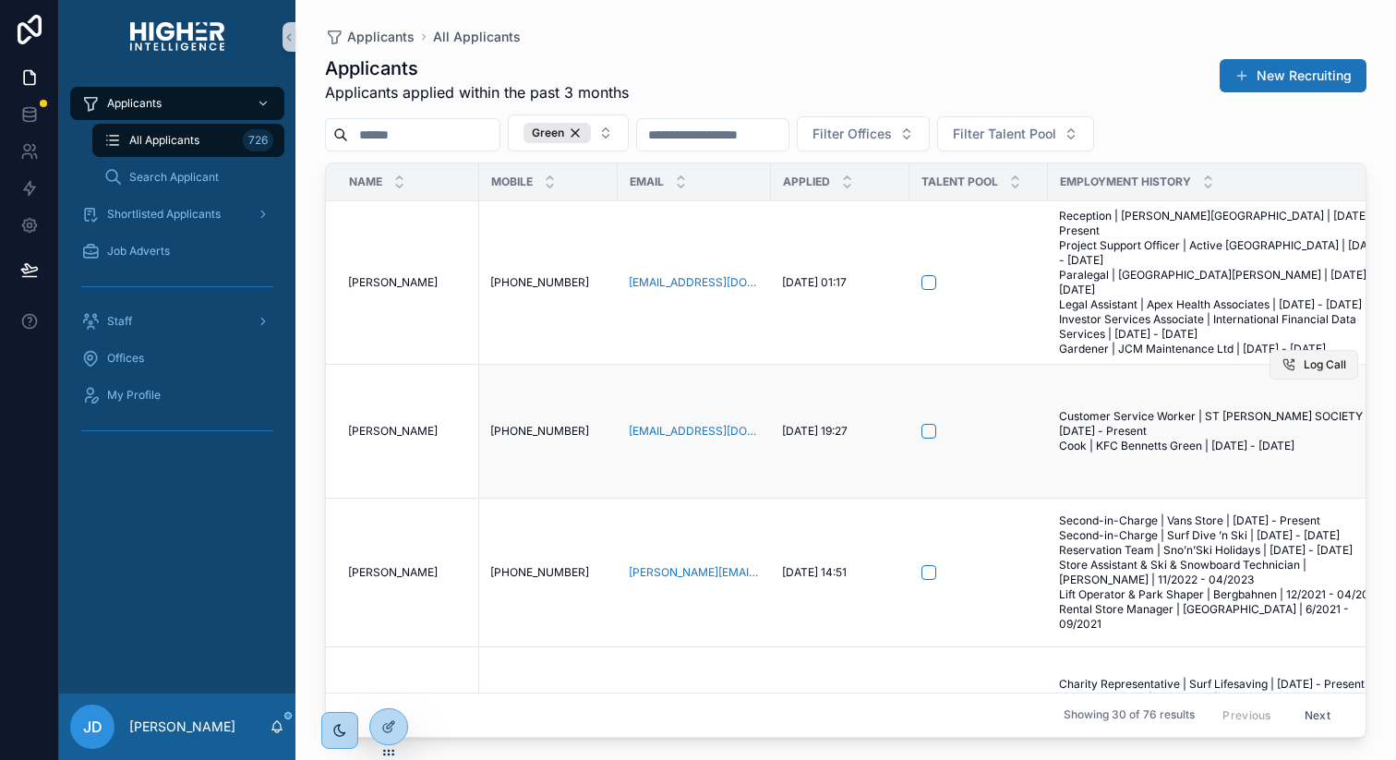
click at [1293, 357] on icon "scrollable content" at bounding box center [1289, 364] width 15 height 15
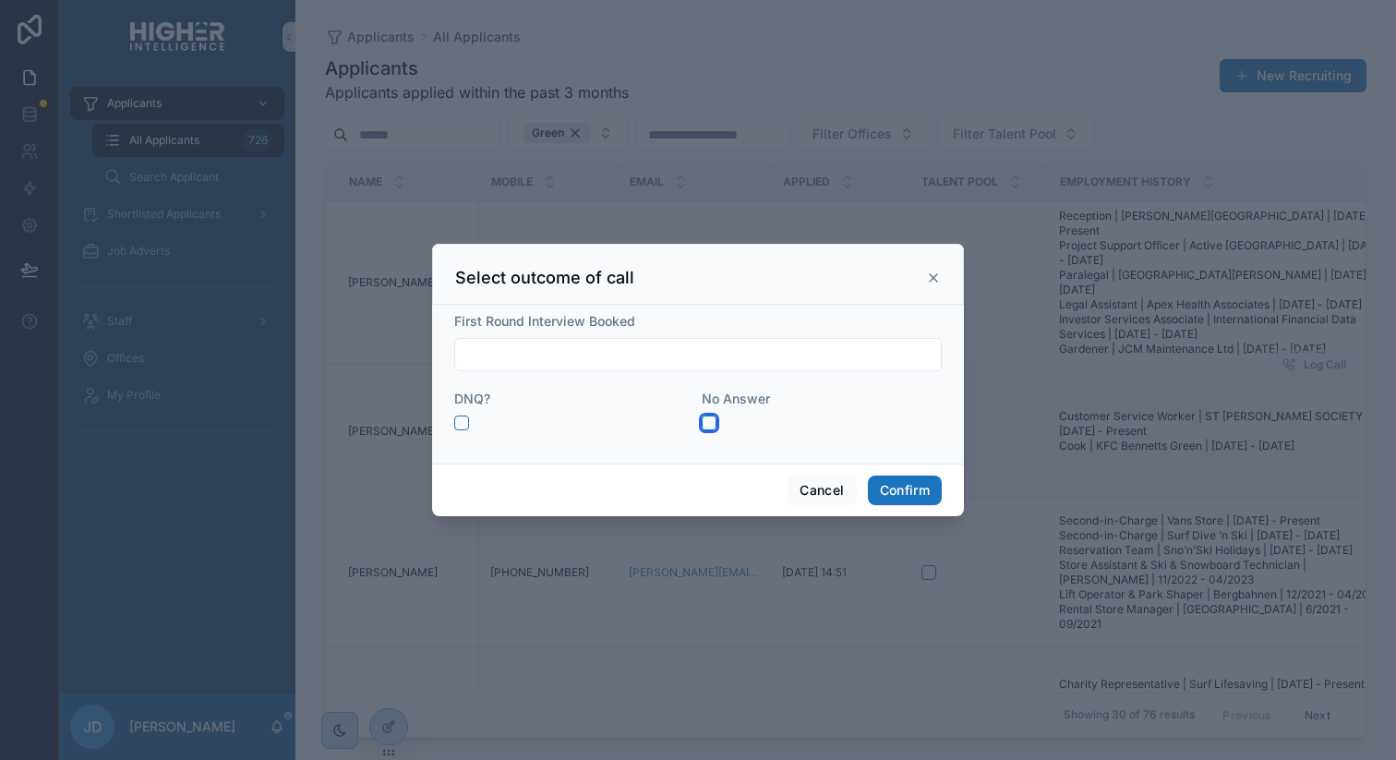
click at [709, 419] on button "button" at bounding box center [709, 423] width 15 height 15
click at [909, 486] on button "Confirm" at bounding box center [905, 491] width 74 height 30
